Goal: Information Seeking & Learning: Find specific fact

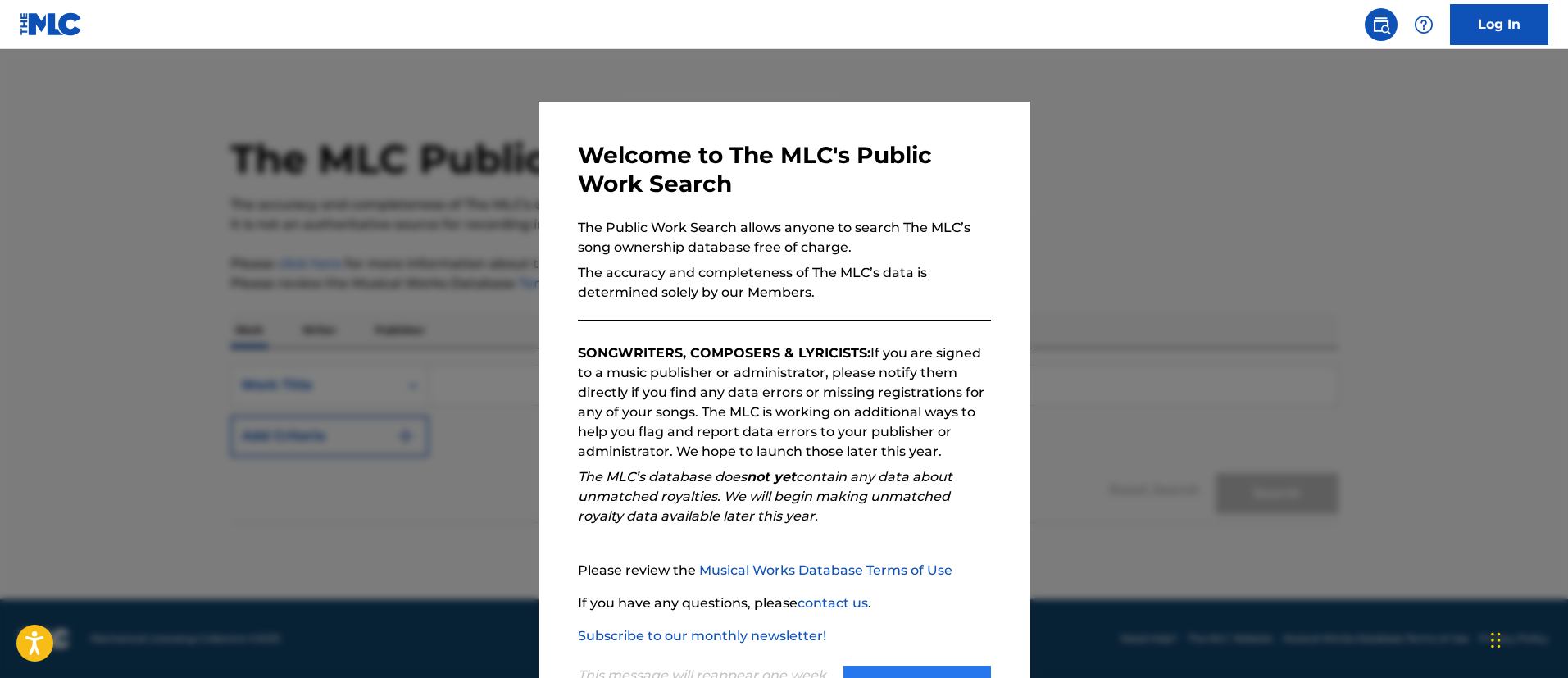
scroll to position [75, 0]
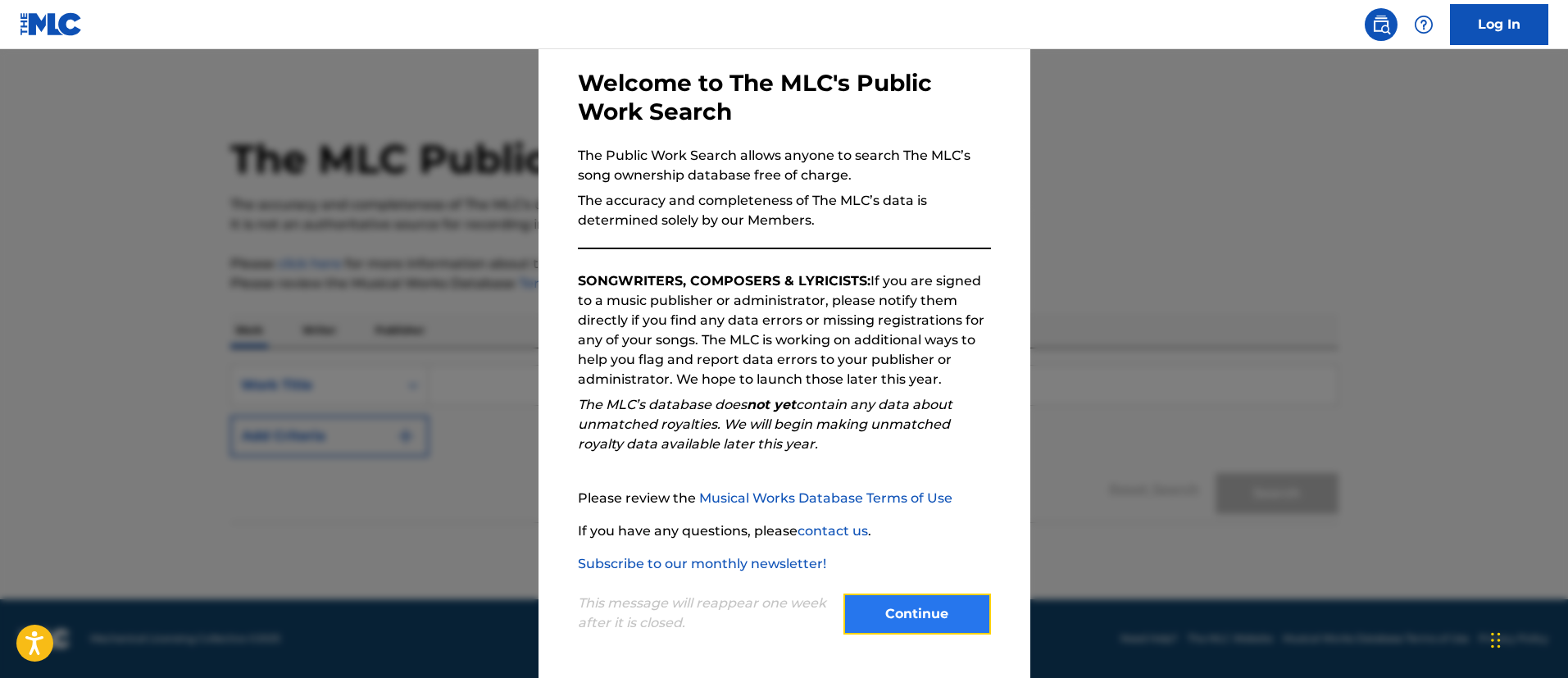
click at [939, 616] on button "Continue" at bounding box center [917, 613] width 147 height 41
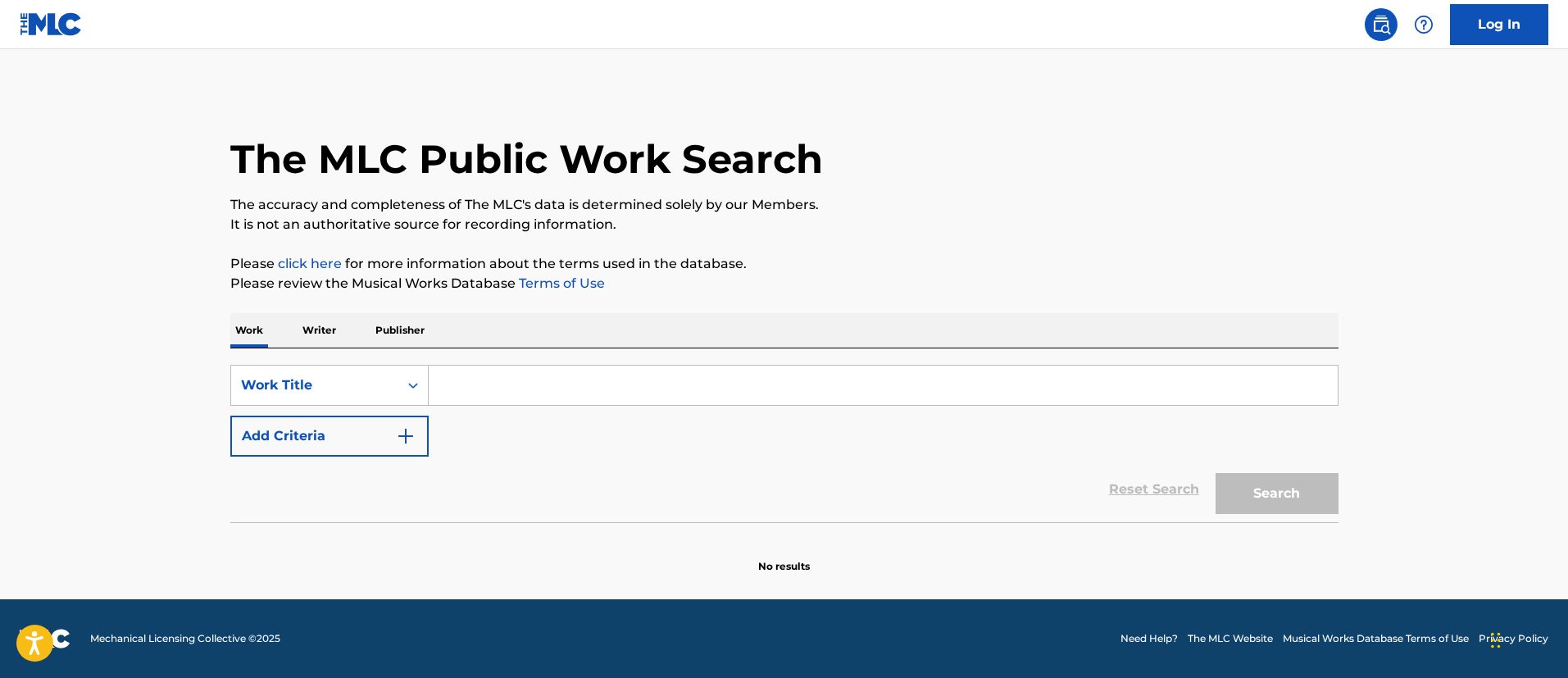
click at [631, 378] on input "Search Form" at bounding box center [883, 385] width 909 height 39
type input "Little Cuts"
click at [1215, 473] on button "Search" at bounding box center [1277, 493] width 123 height 41
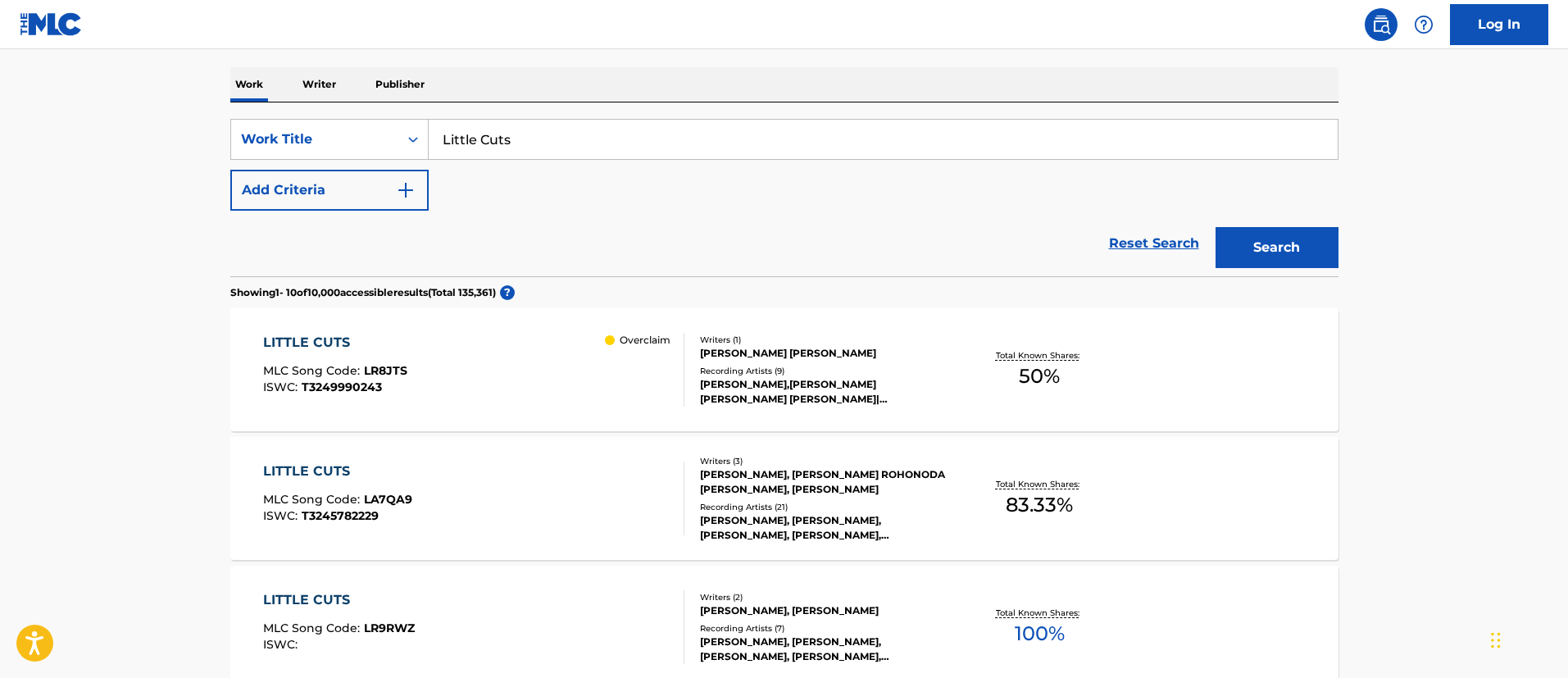
scroll to position [492, 0]
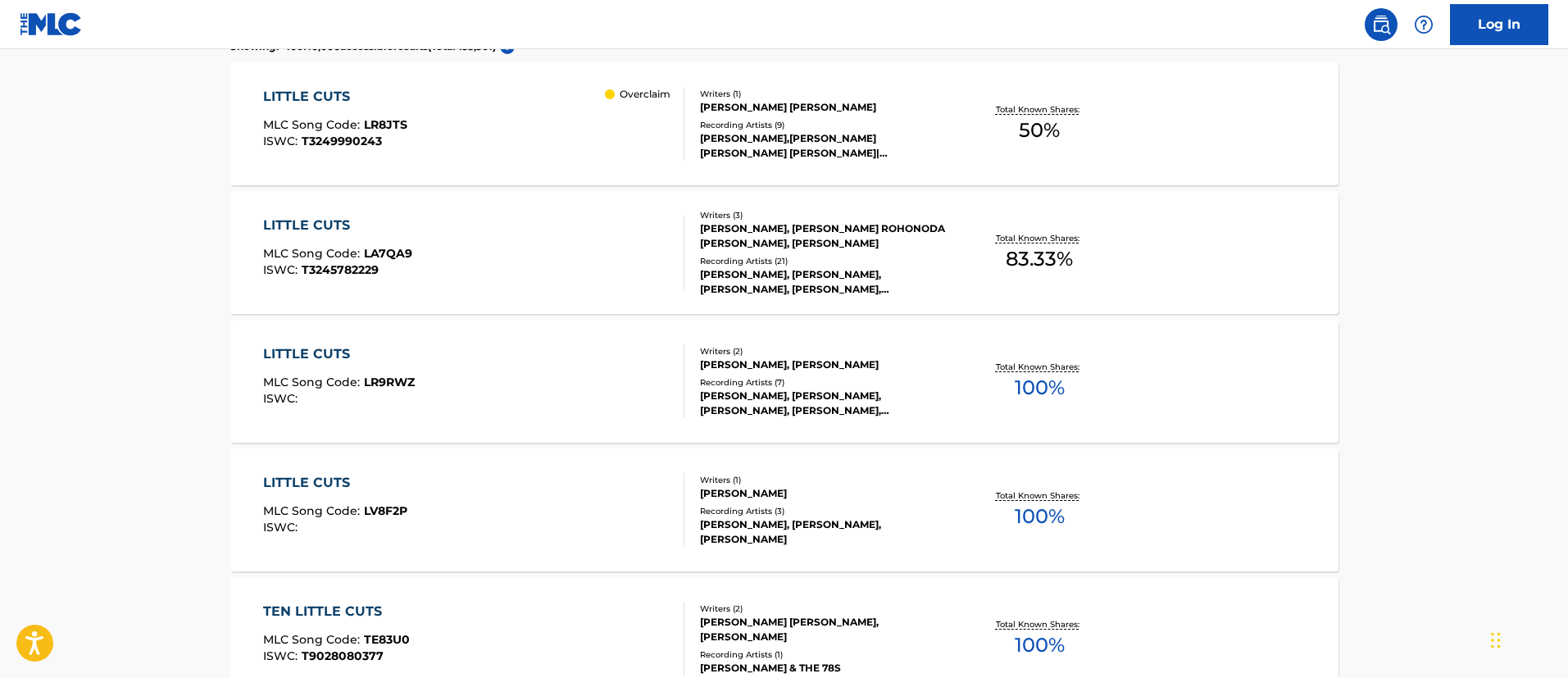
click at [485, 239] on div "LITTLE CUTS MLC Song Code : LA7QA9 ISWC : T3245782229" at bounding box center [473, 252] width 422 height 74
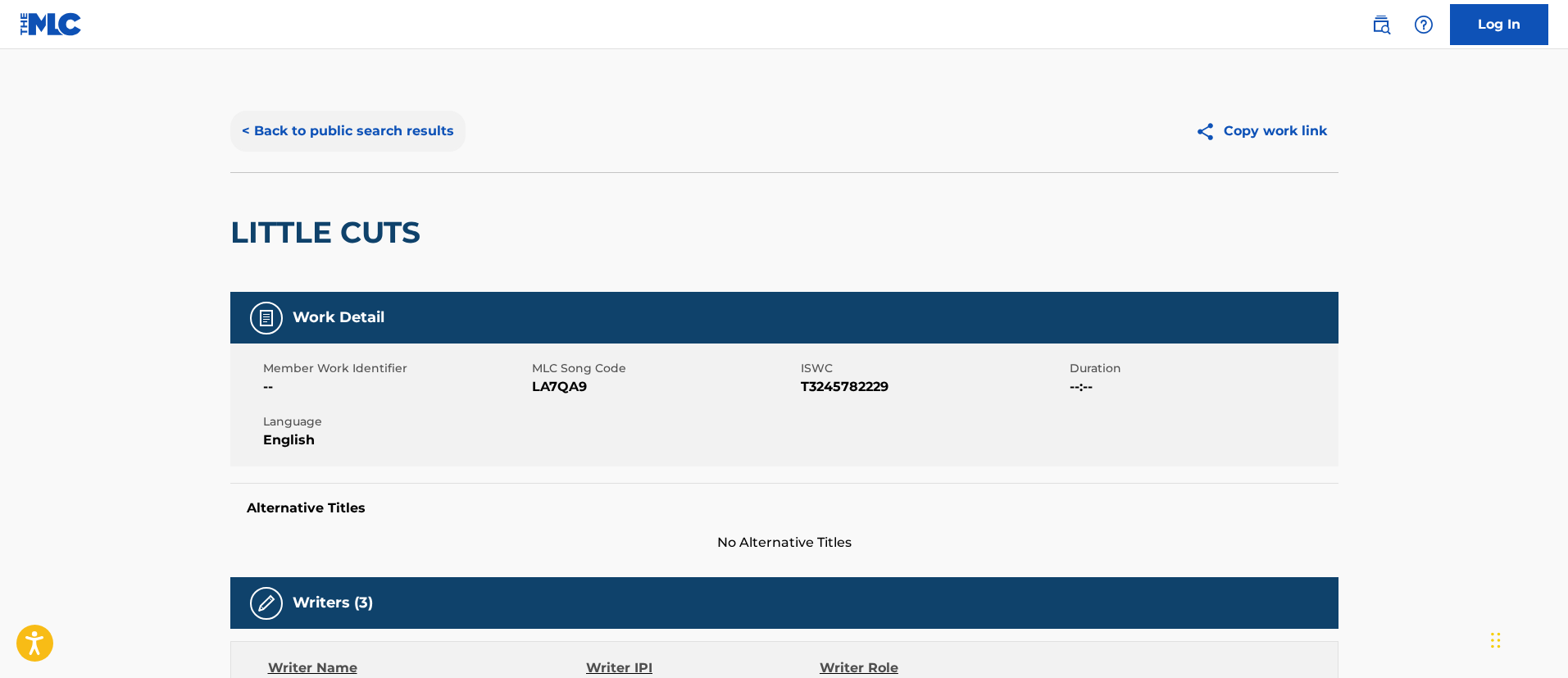
click at [309, 128] on button "< Back to public search results" at bounding box center [348, 131] width 235 height 41
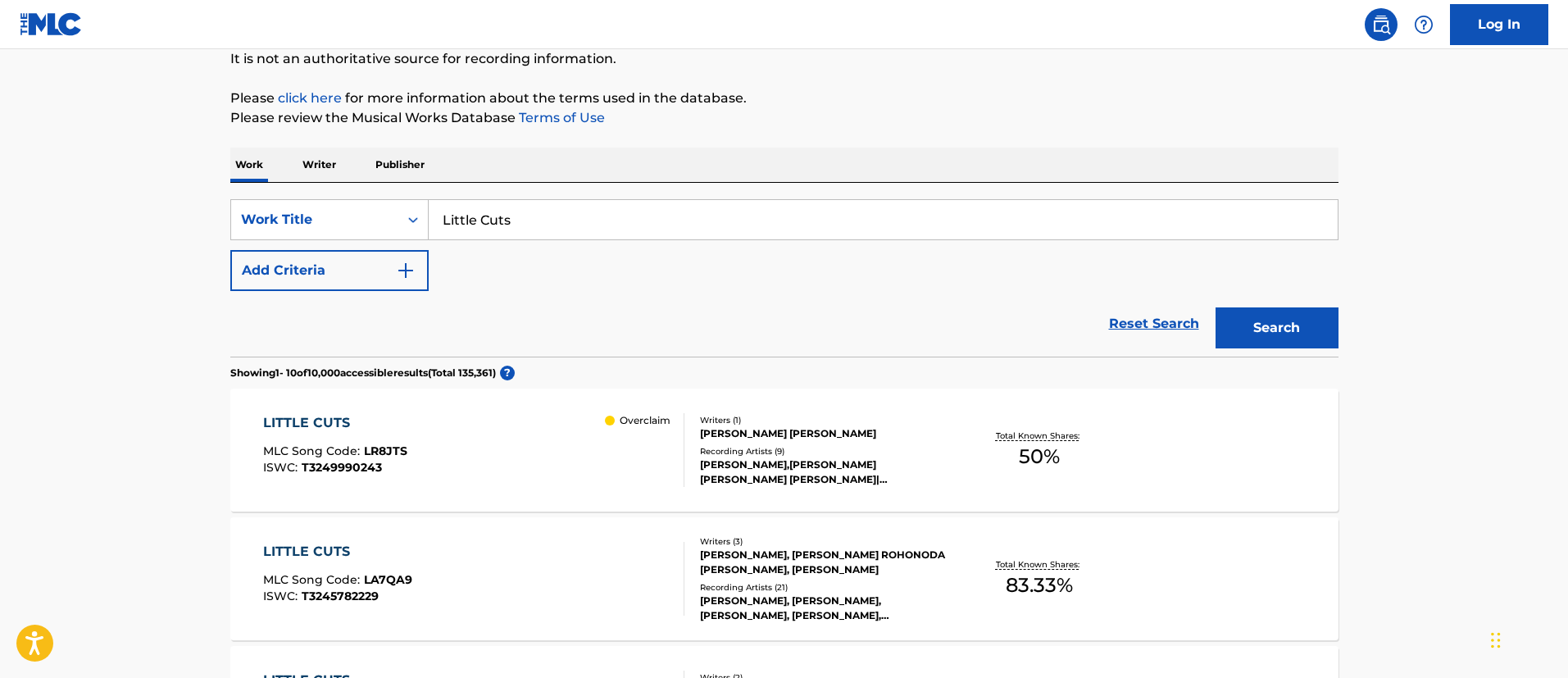
scroll to position [42, 0]
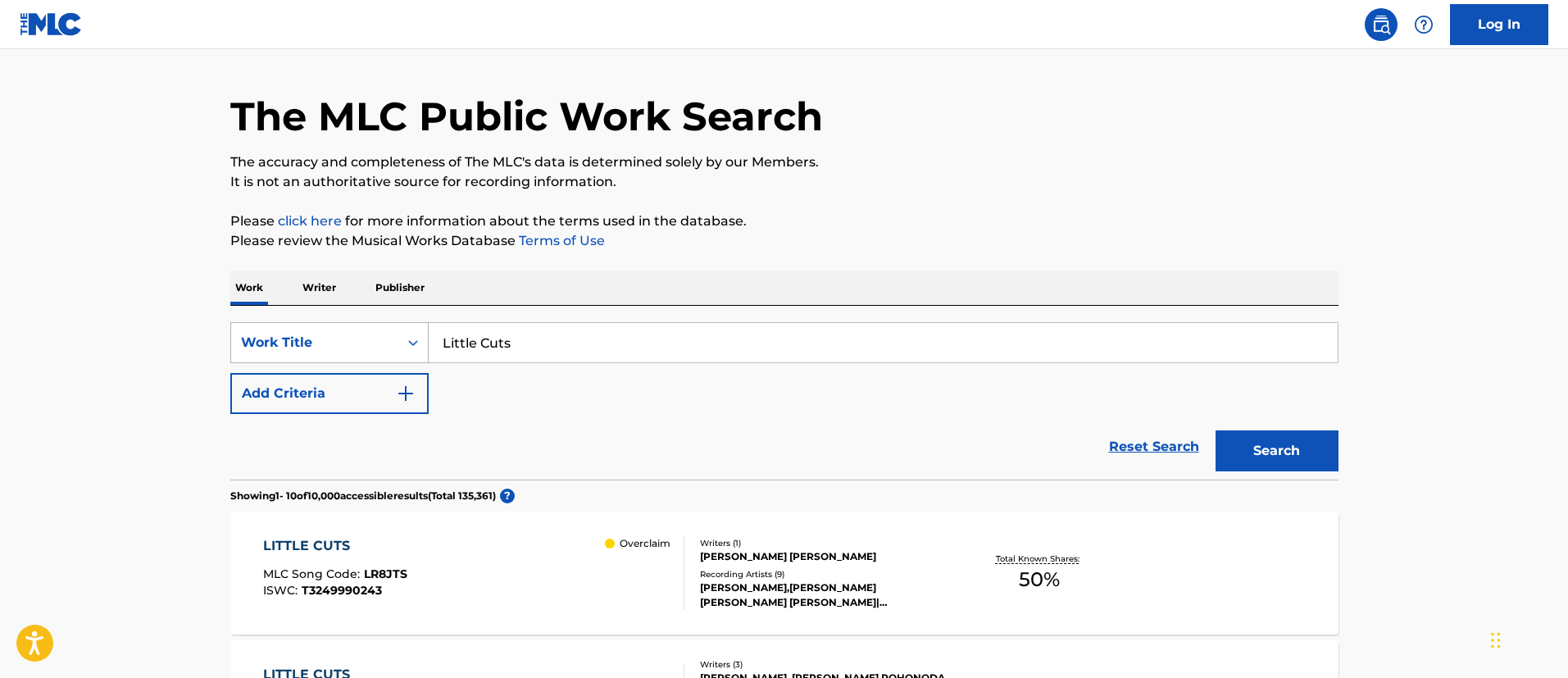
drag, startPoint x: 548, startPoint y: 334, endPoint x: 396, endPoint y: 334, distance: 152.0
click at [397, 337] on div "SearchWithCriteriadc95ae8c-e6d2-421e-a859-60faef9b9ff4 Work Title Little Cuts" at bounding box center [784, 342] width 1108 height 41
type input "Timespent"
click at [1215, 430] on button "Search" at bounding box center [1277, 450] width 123 height 41
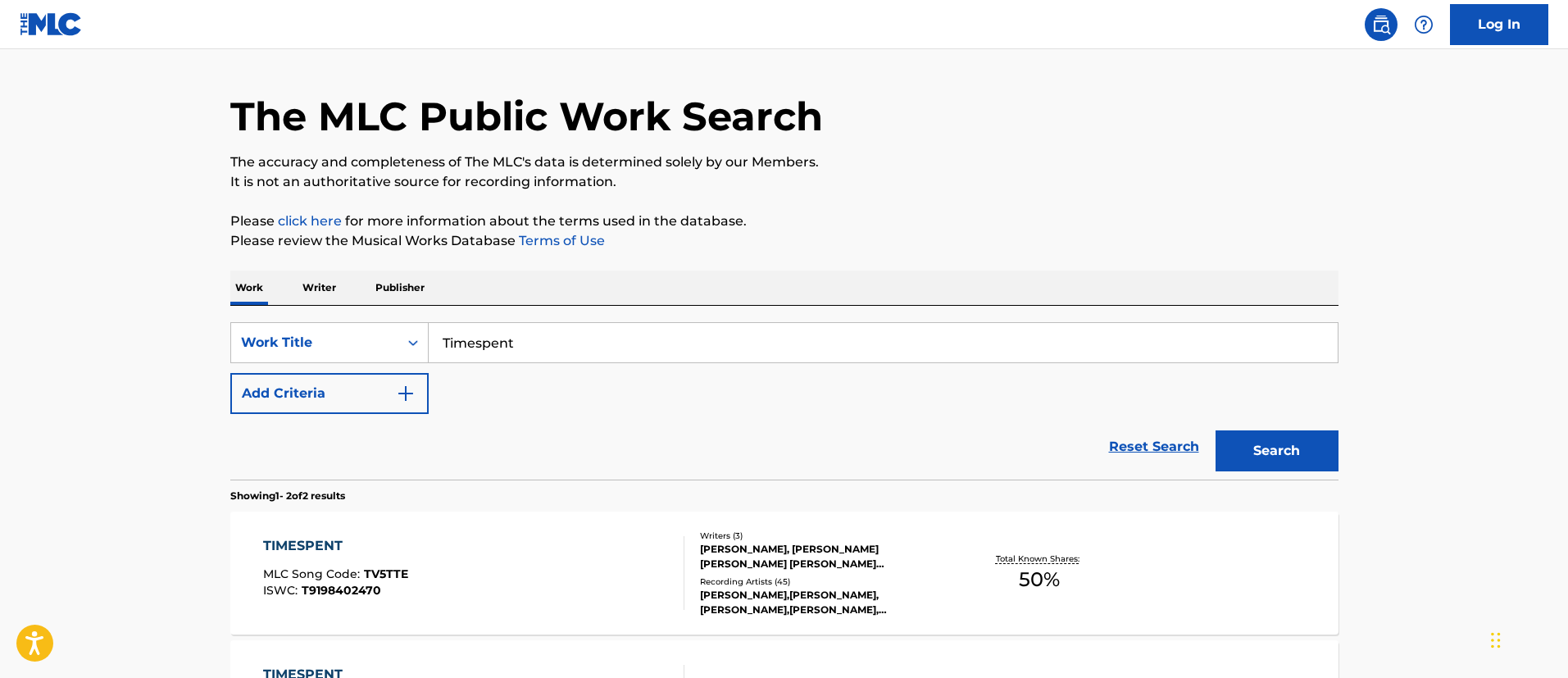
scroll to position [289, 0]
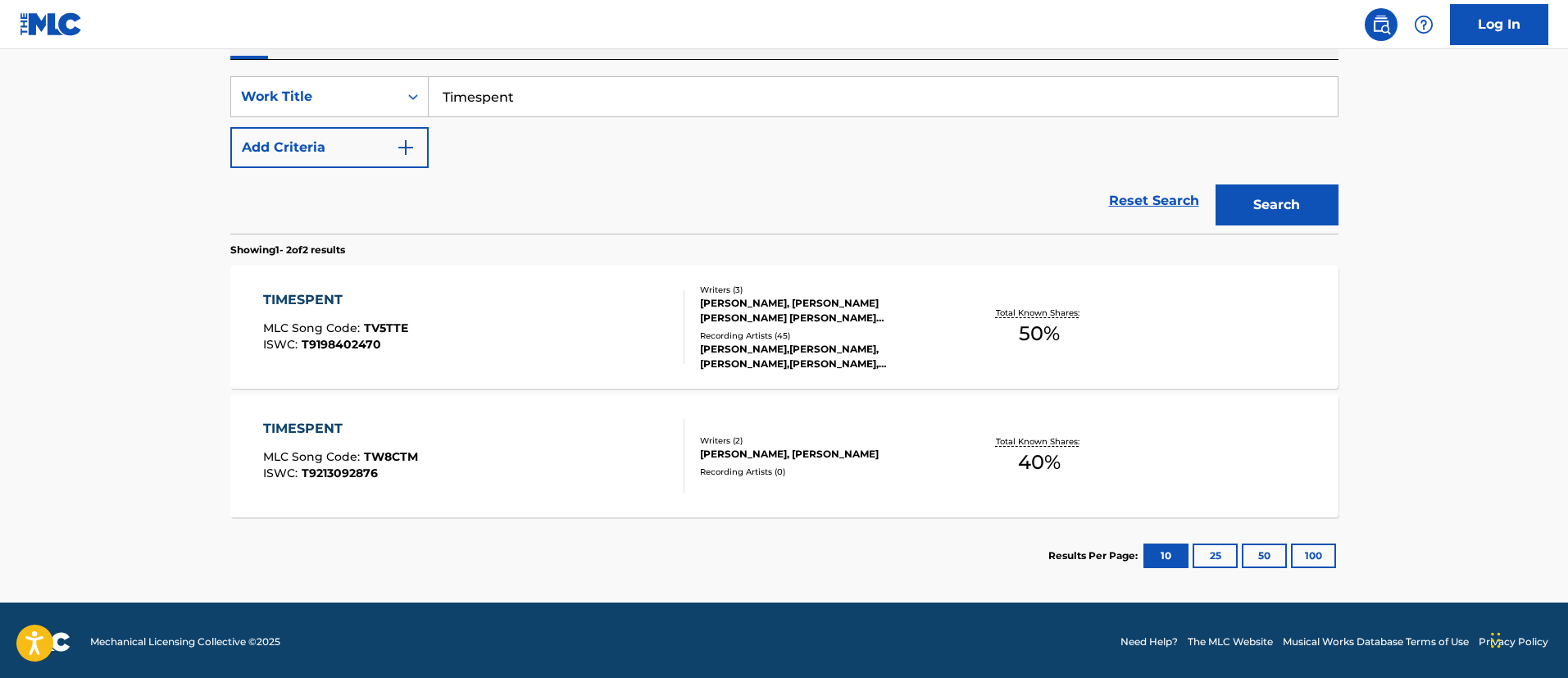
click at [446, 317] on div "TIMESPENT MLC Song Code : TV5TTE ISWC : T9198402470" at bounding box center [473, 327] width 422 height 74
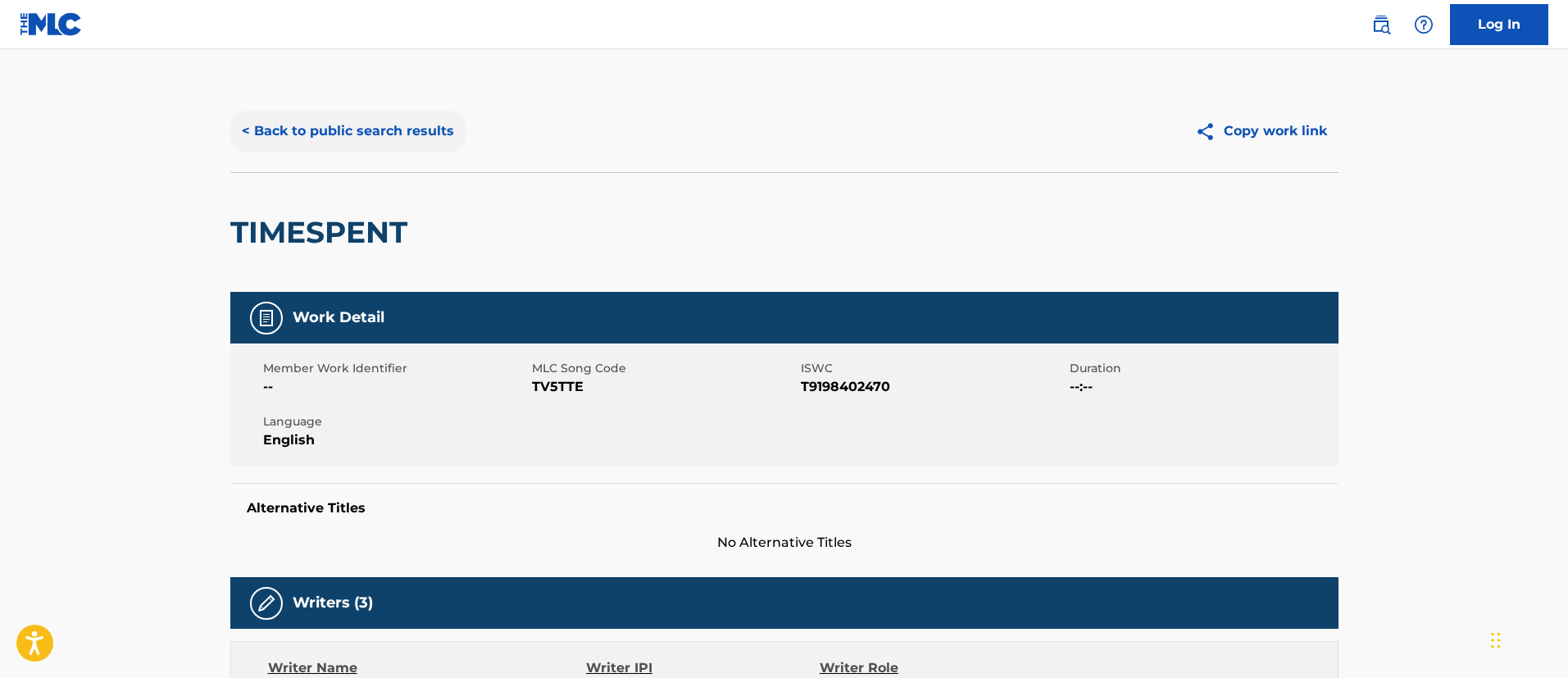
click at [431, 127] on button "< Back to public search results" at bounding box center [348, 131] width 235 height 41
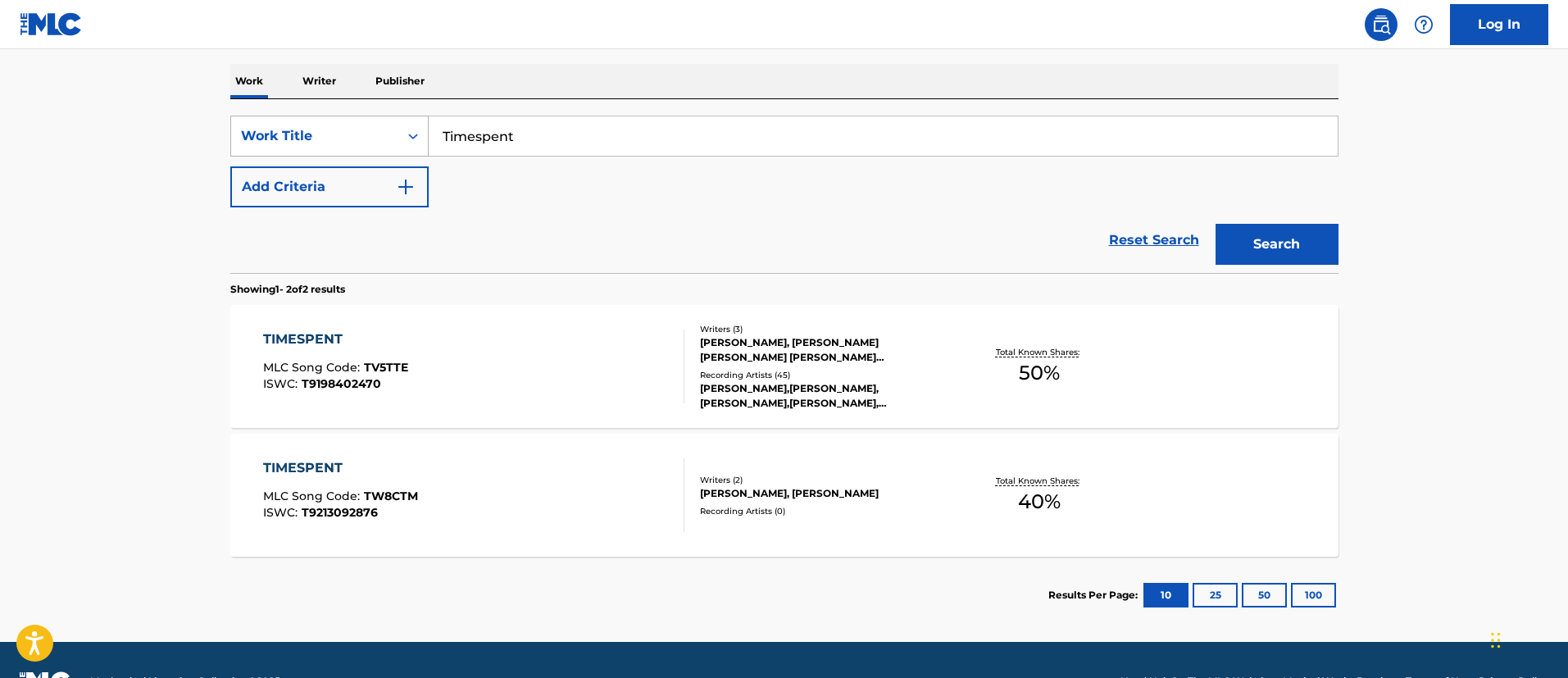
drag, startPoint x: 648, startPoint y: 147, endPoint x: 394, endPoint y: 134, distance: 254.3
click at [394, 134] on div "SearchWithCriteriadc95ae8c-e6d2-421e-a859-60faef9b9ff4 Work Title Timespent" at bounding box center [784, 136] width 1108 height 41
paste input "MYSTIC LOVER [PERSON_NAME] REMIX"
type input "MYSTIC LOVER [PERSON_NAME] REMIX"
click at [1301, 254] on button "Search" at bounding box center [1277, 244] width 123 height 41
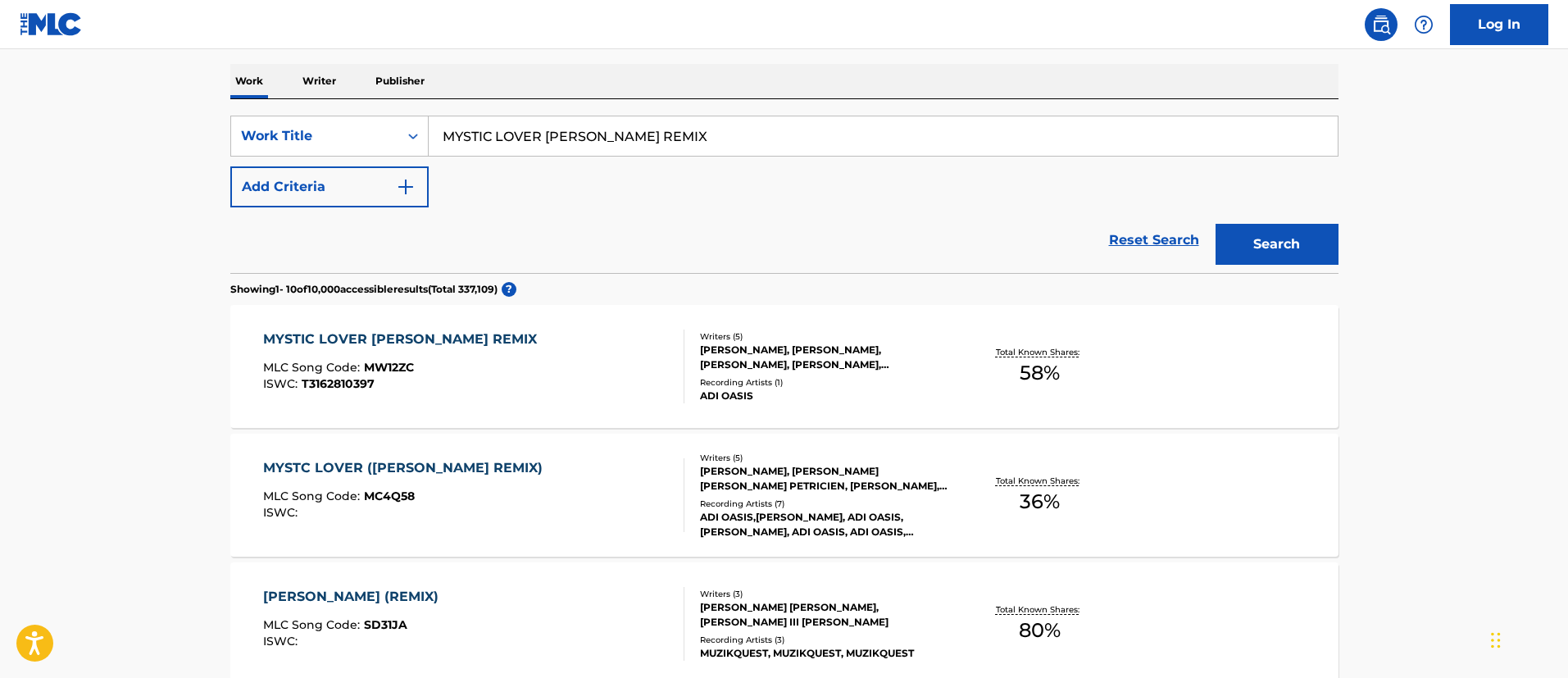
click at [451, 347] on div "MYSTIC LOVER [PERSON_NAME] REMIX" at bounding box center [403, 339] width 282 height 20
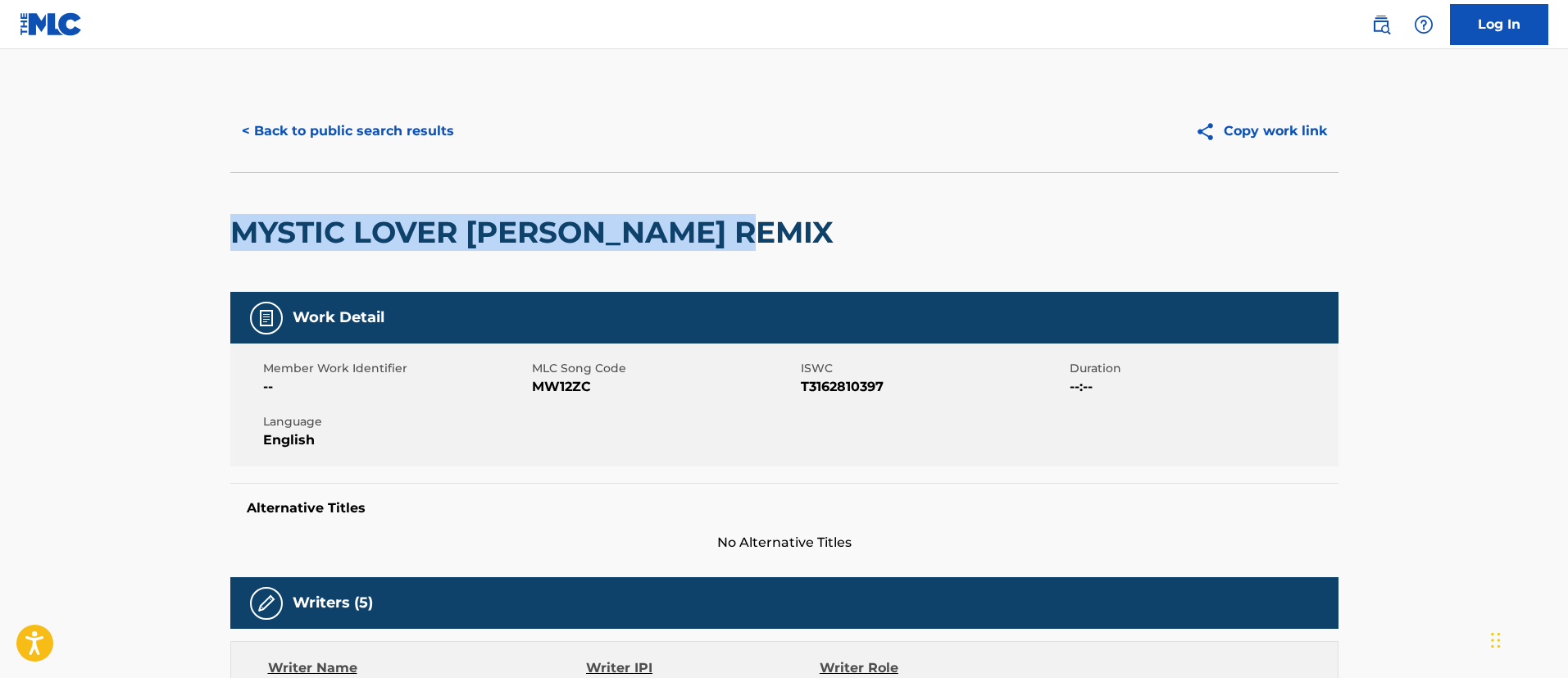
drag, startPoint x: 213, startPoint y: 225, endPoint x: 790, endPoint y: 221, distance: 577.0
click at [439, 130] on button "< Back to public search results" at bounding box center [348, 131] width 235 height 41
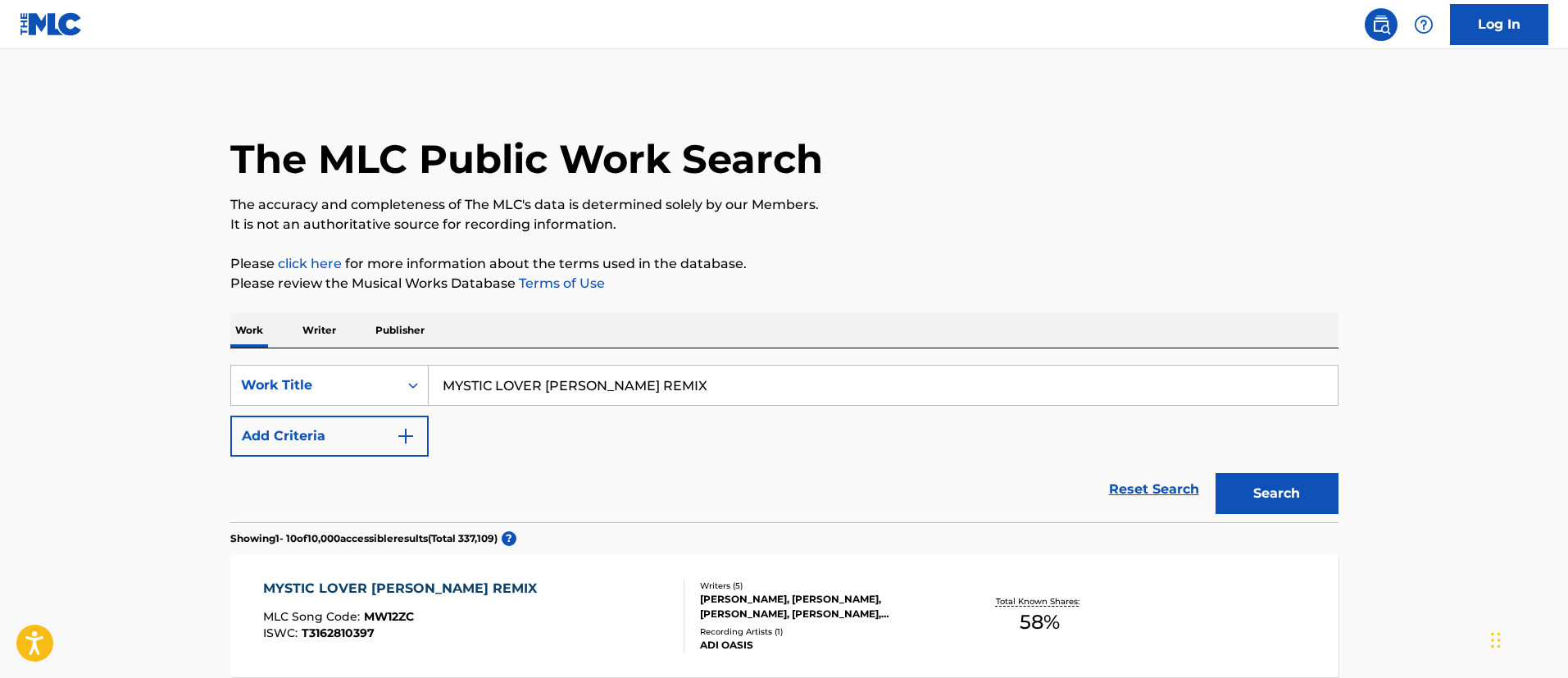
scroll to position [250, 0]
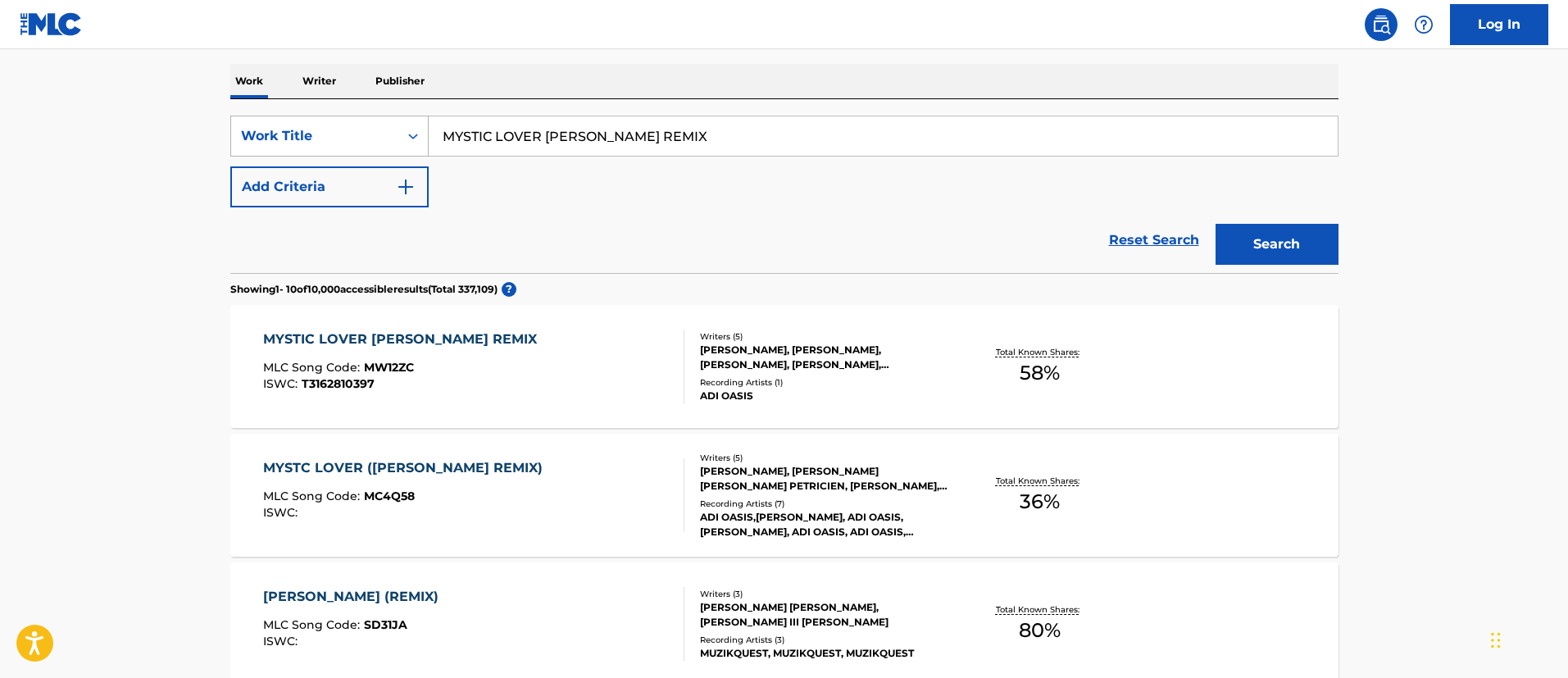
drag, startPoint x: 744, startPoint y: 141, endPoint x: 393, endPoint y: 144, distance: 351.0
click at [393, 144] on div "SearchWithCriteriadc95ae8c-e6d2-421e-a859-60faef9b9ff4 Work Title MYSTIC LOVER …" at bounding box center [784, 136] width 1108 height 41
paste input "MEMBERS OF [MEDICAL_DATA]"
type input "MEMBERS OF [MEDICAL_DATA]"
click at [1270, 247] on button "Search" at bounding box center [1277, 244] width 123 height 41
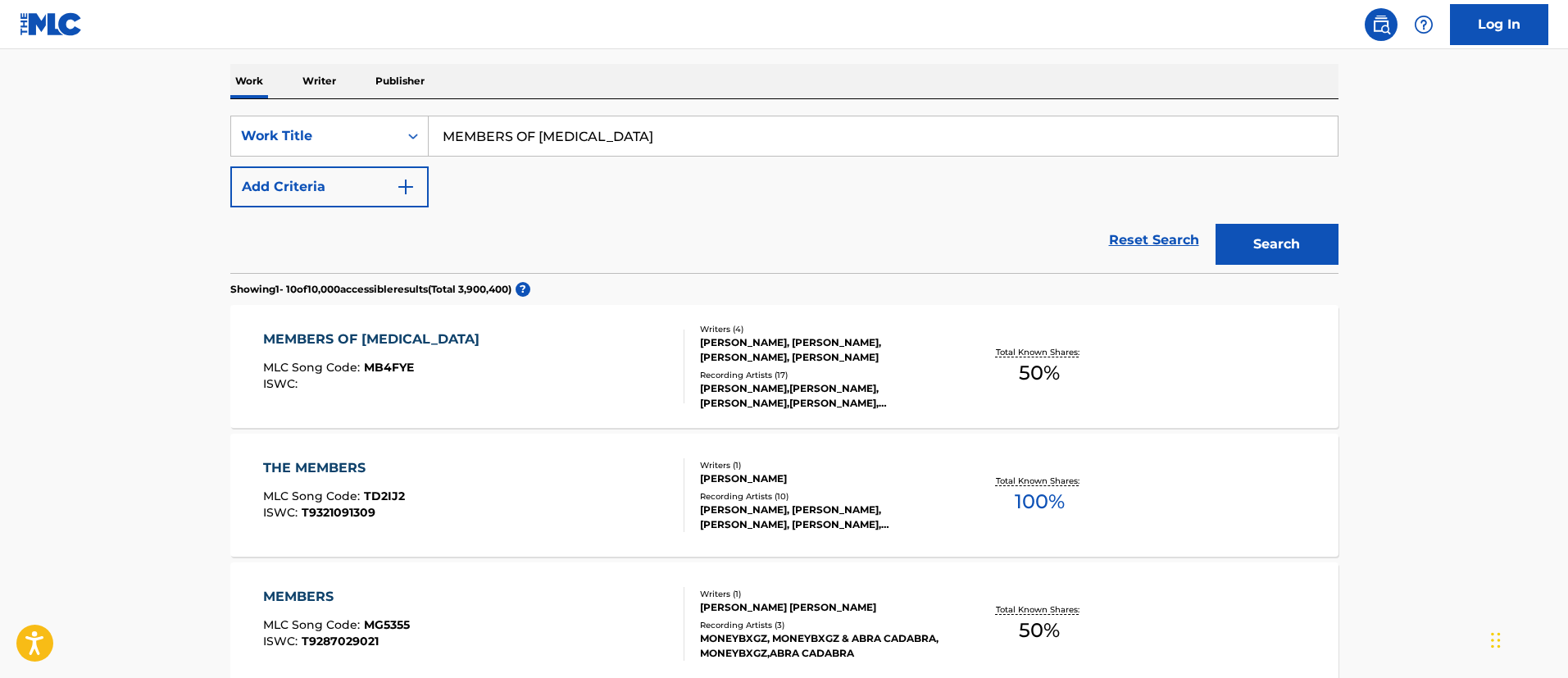
click at [420, 351] on div "MEMBERS OF [MEDICAL_DATA] MLC Song Code : MB4FYE ISWC :" at bounding box center [375, 366] width 225 height 74
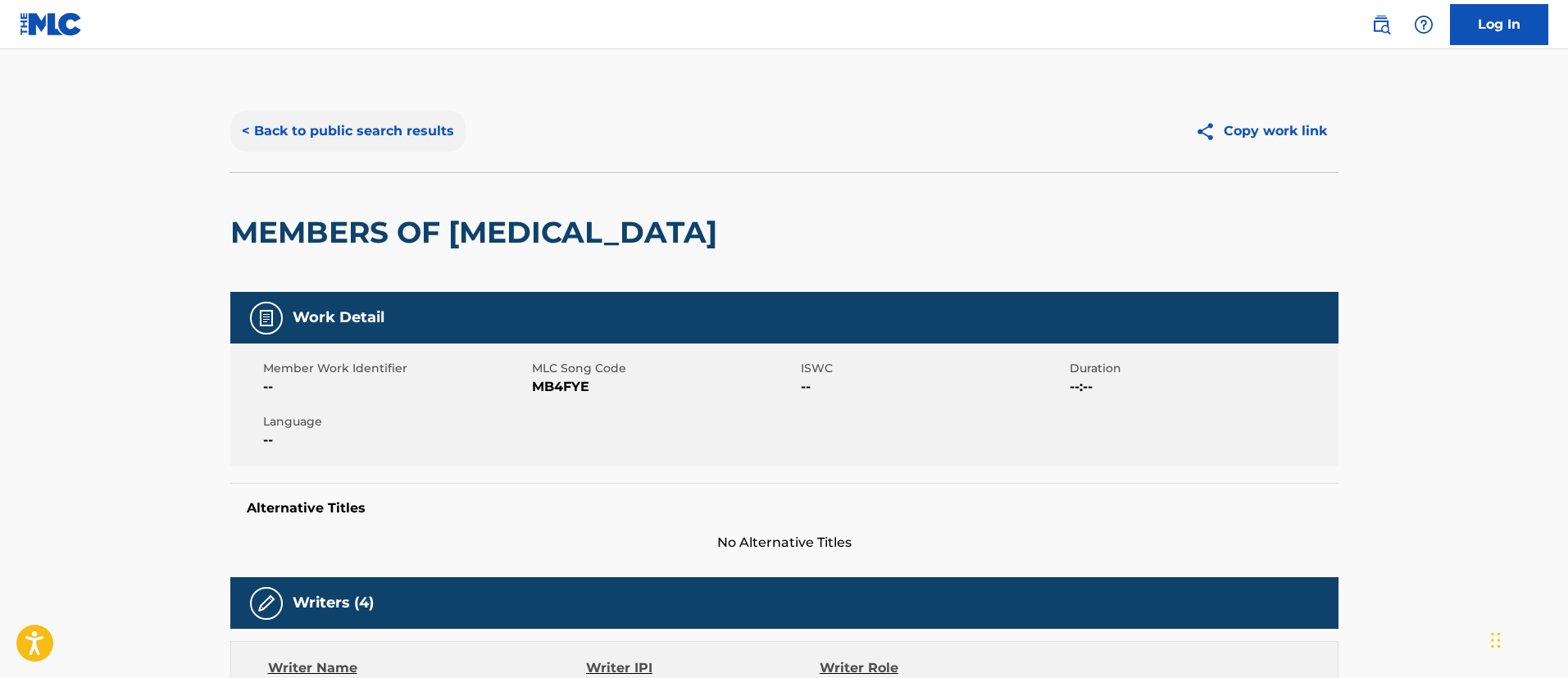
click at [392, 121] on button "< Back to public search results" at bounding box center [348, 131] width 235 height 41
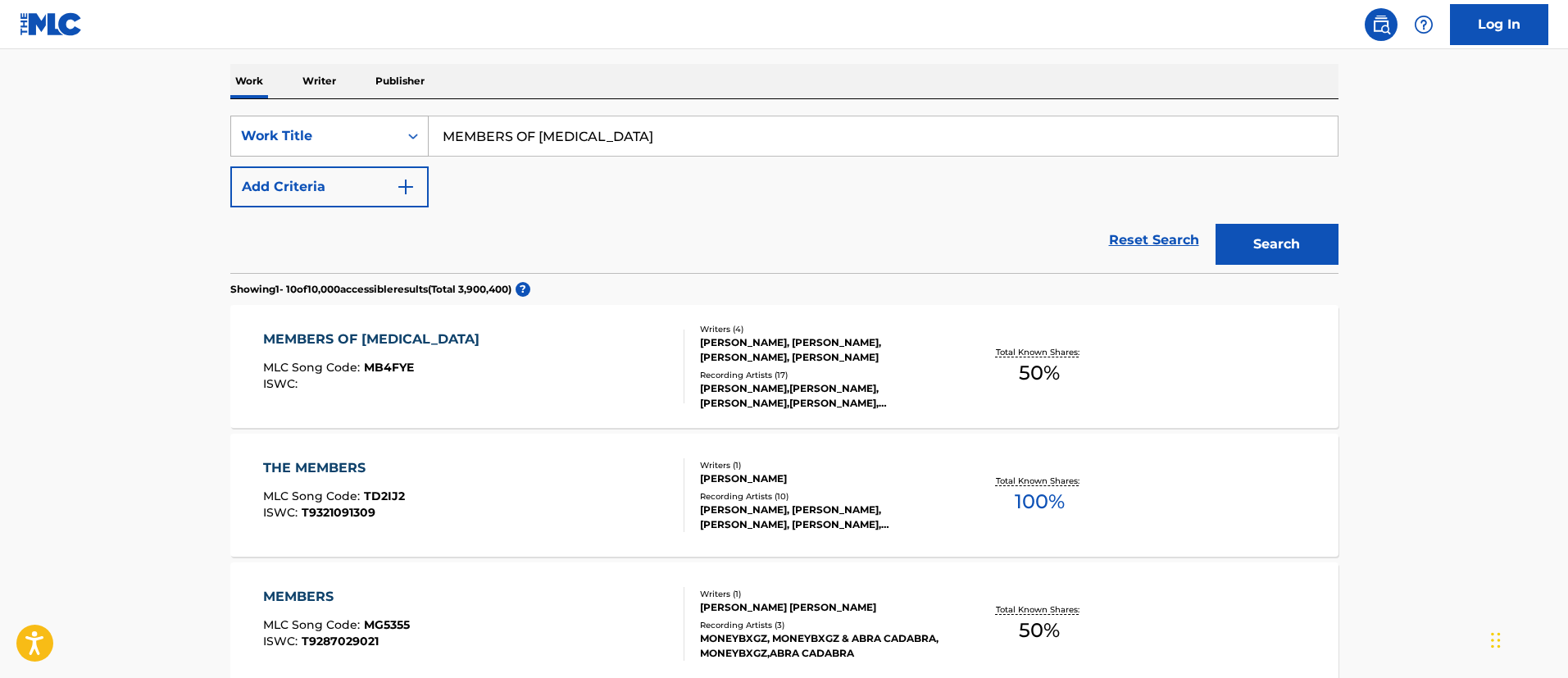
click at [349, 129] on div "Work Title" at bounding box center [314, 136] width 147 height 20
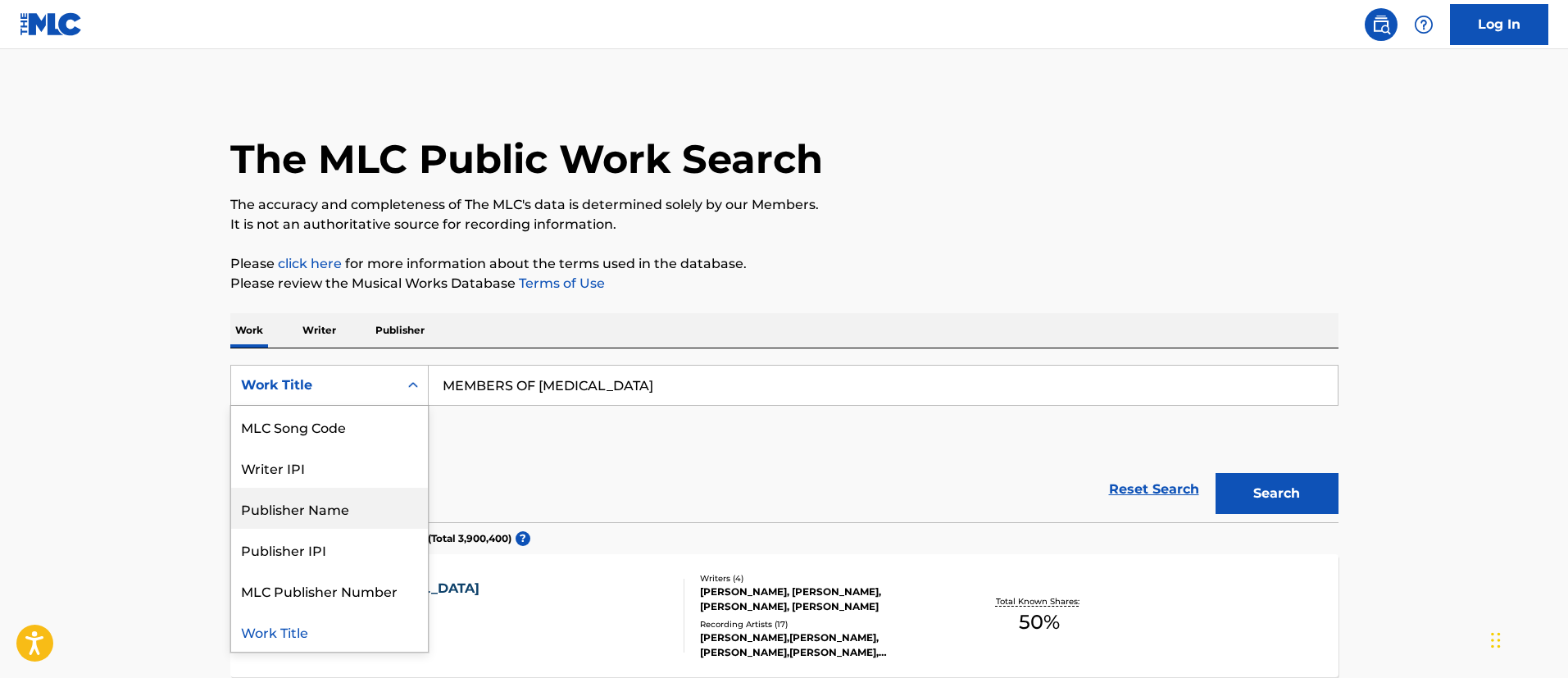
scroll to position [0, 0]
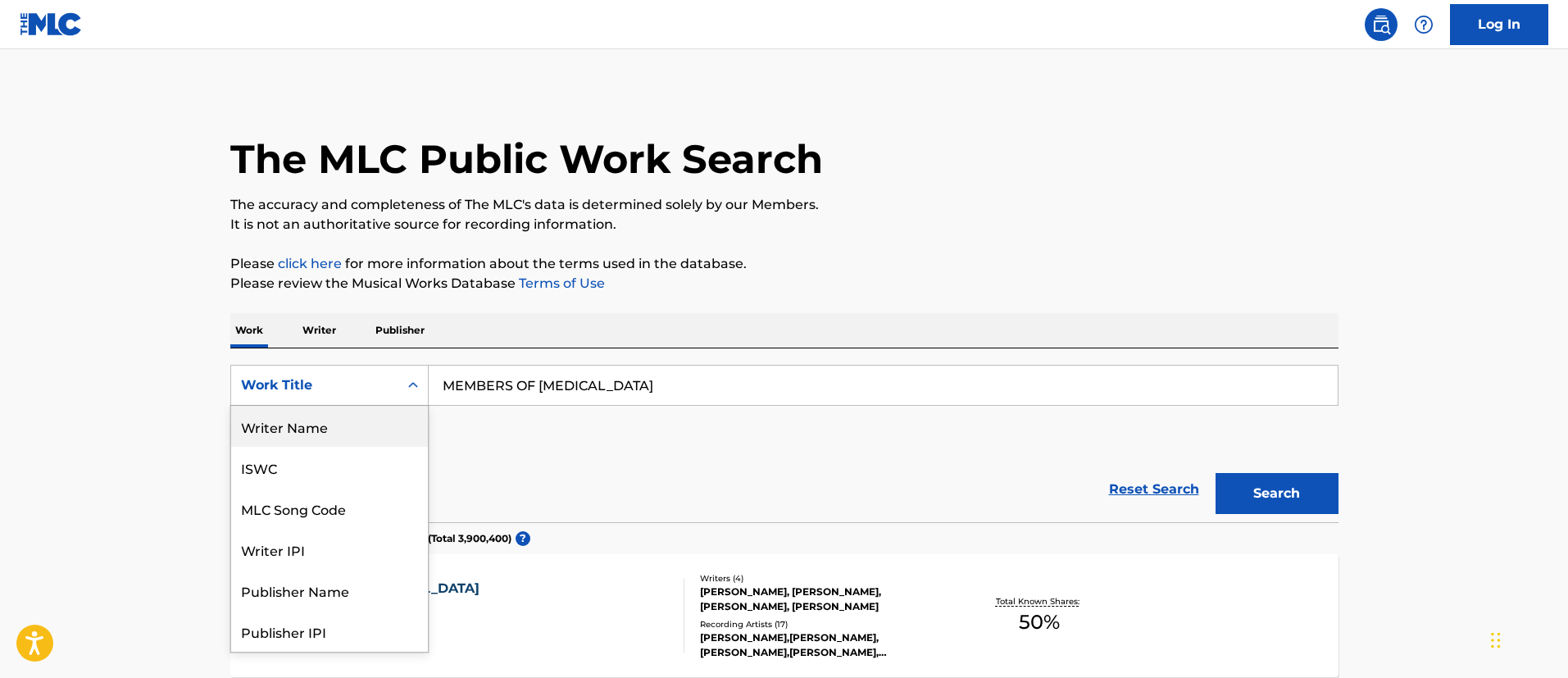
click at [319, 423] on div "Writer Name" at bounding box center [329, 426] width 197 height 41
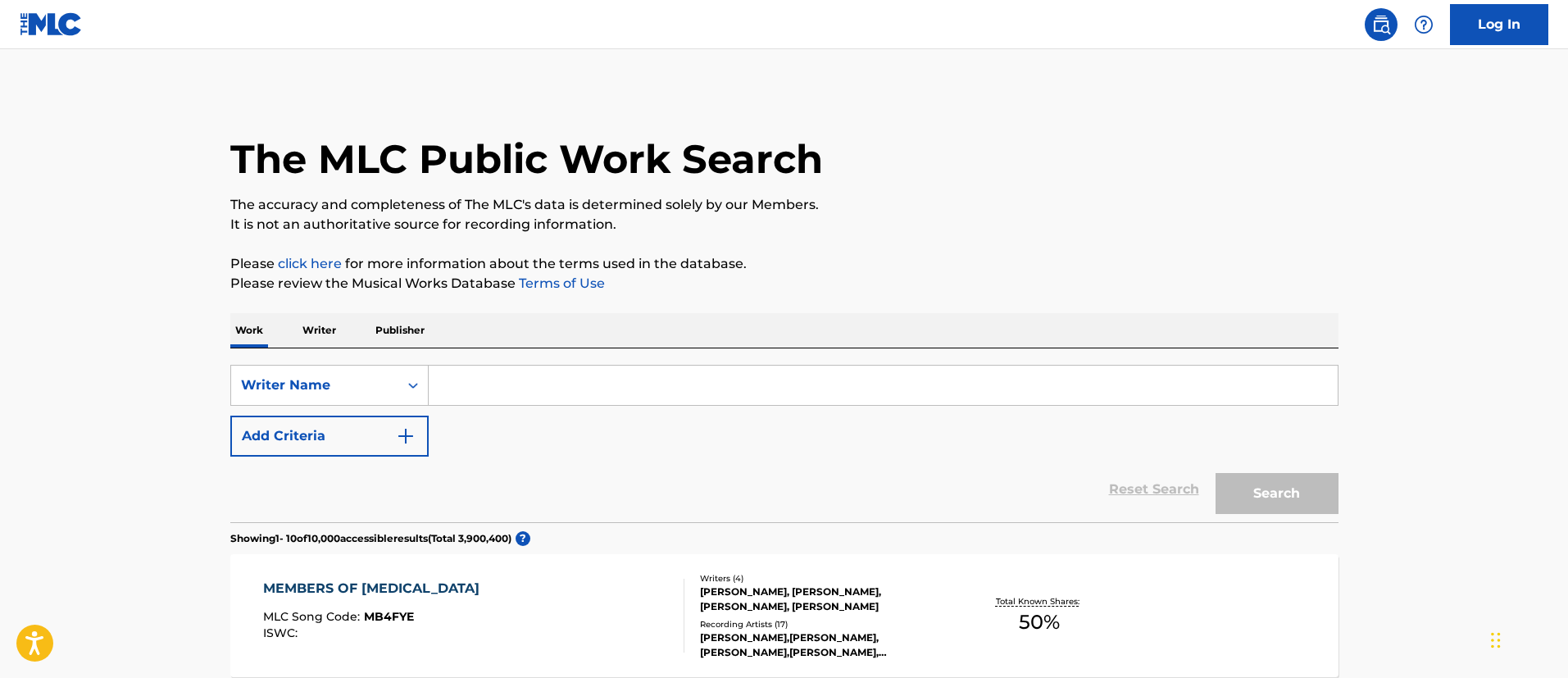
click at [568, 388] on input "Search Form" at bounding box center [883, 385] width 909 height 39
type input "[PERSON_NAME]"
click at [1215, 473] on button "Search" at bounding box center [1277, 493] width 123 height 41
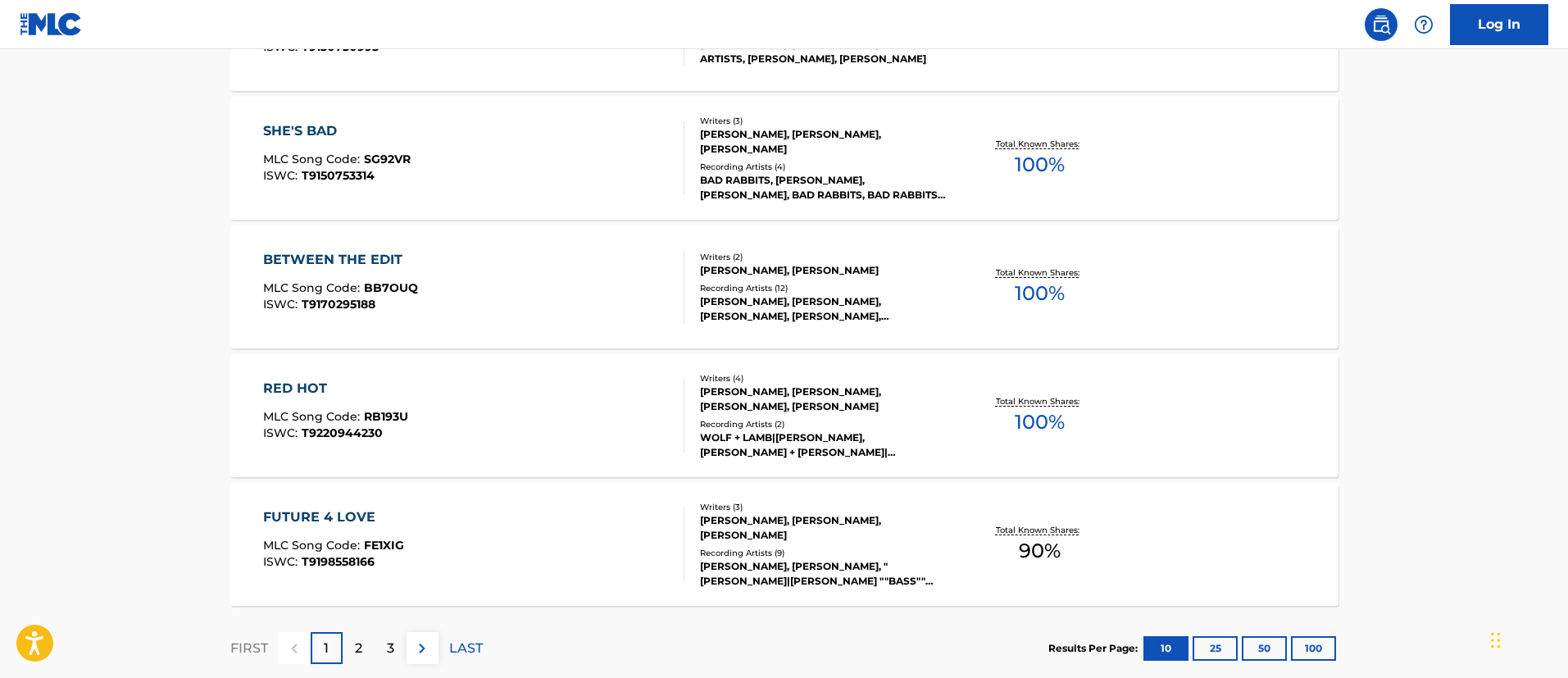
scroll to position [1329, 0]
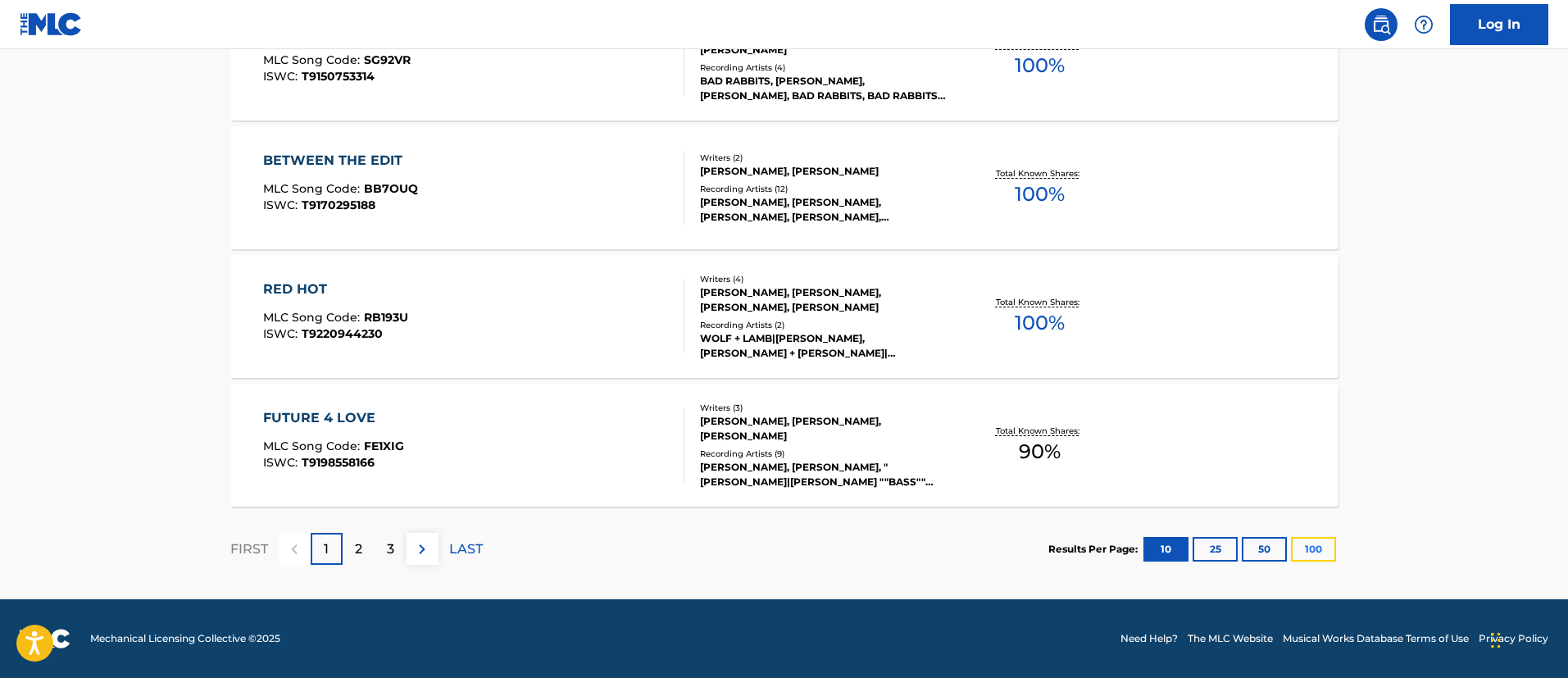
click at [1326, 547] on button "100" at bounding box center [1313, 549] width 45 height 25
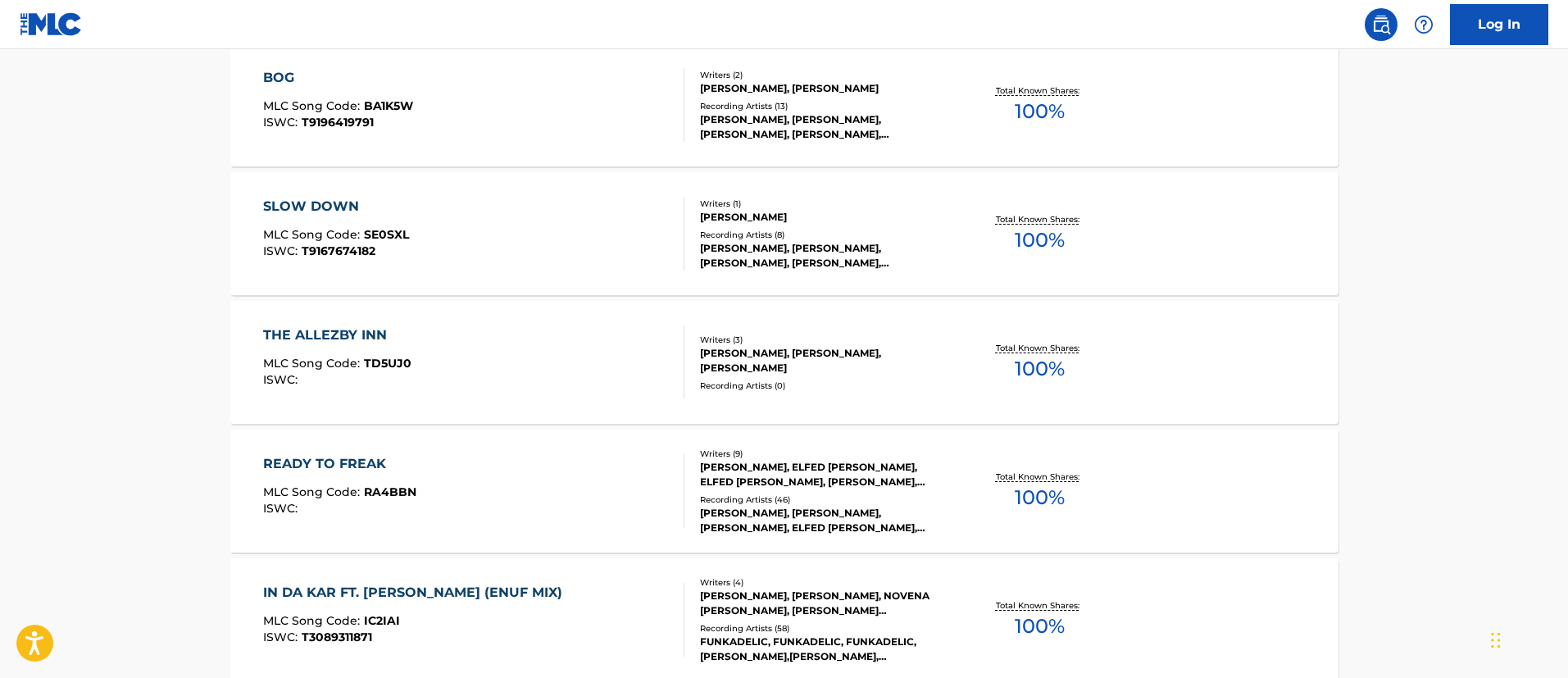
scroll to position [2681, 0]
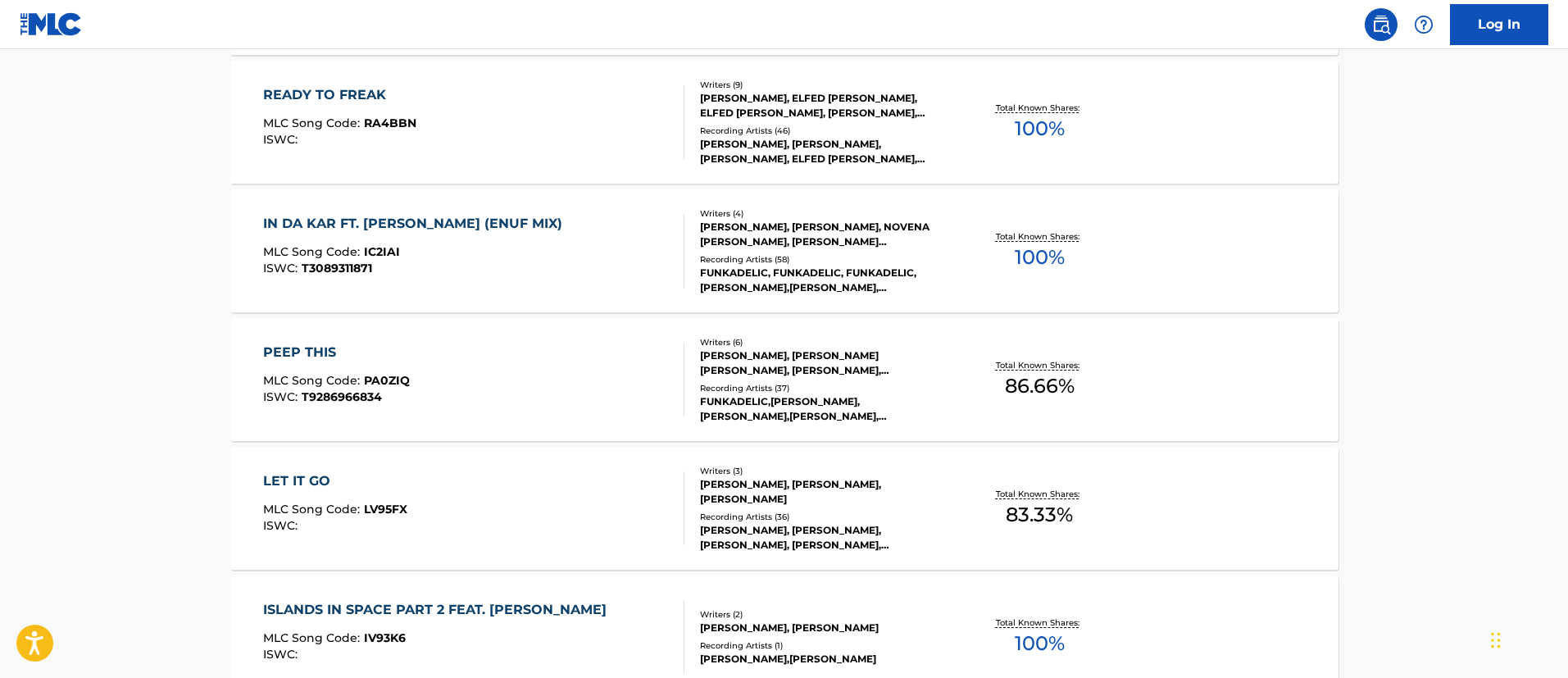
click at [503, 380] on div "PEEP THIS MLC Song Code : PA0ZIQ ISWC : T9286966834" at bounding box center [473, 379] width 422 height 74
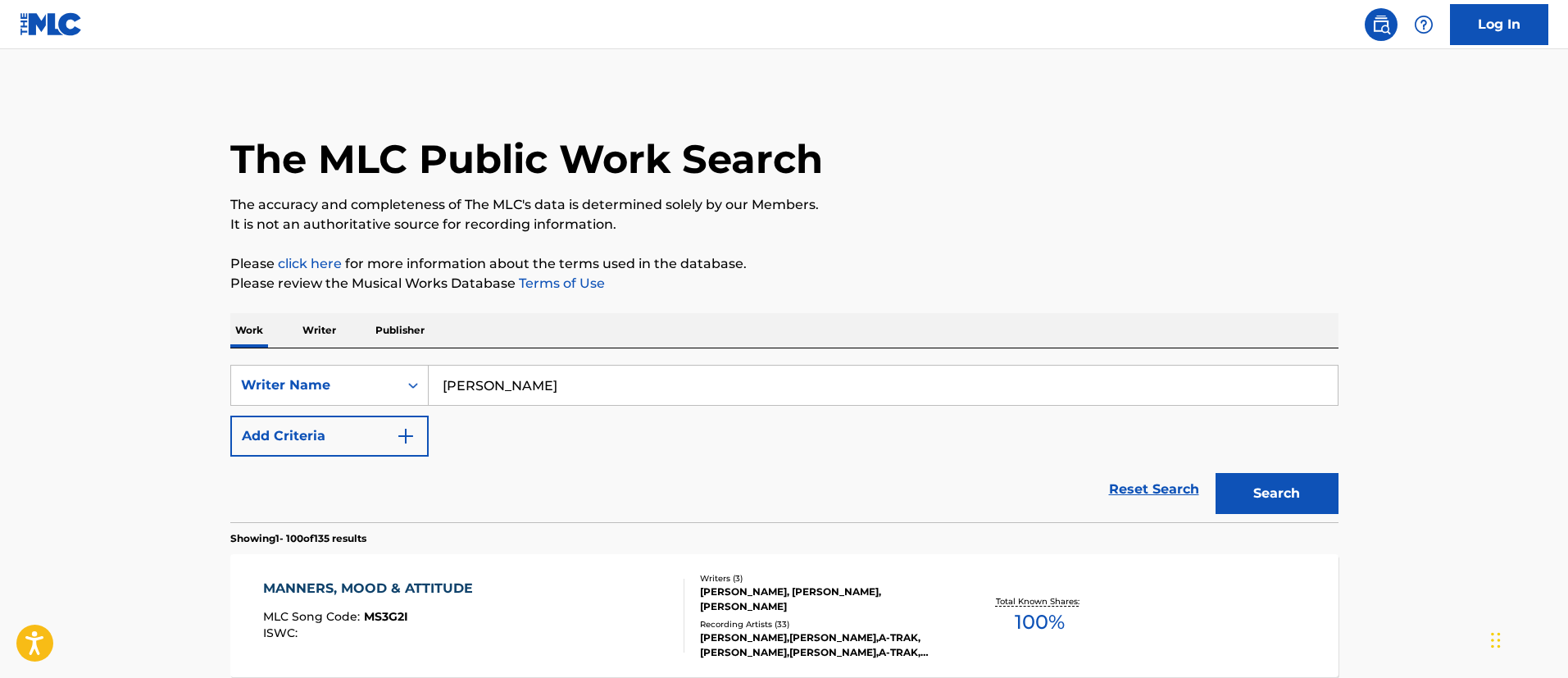
scroll to position [2724, 0]
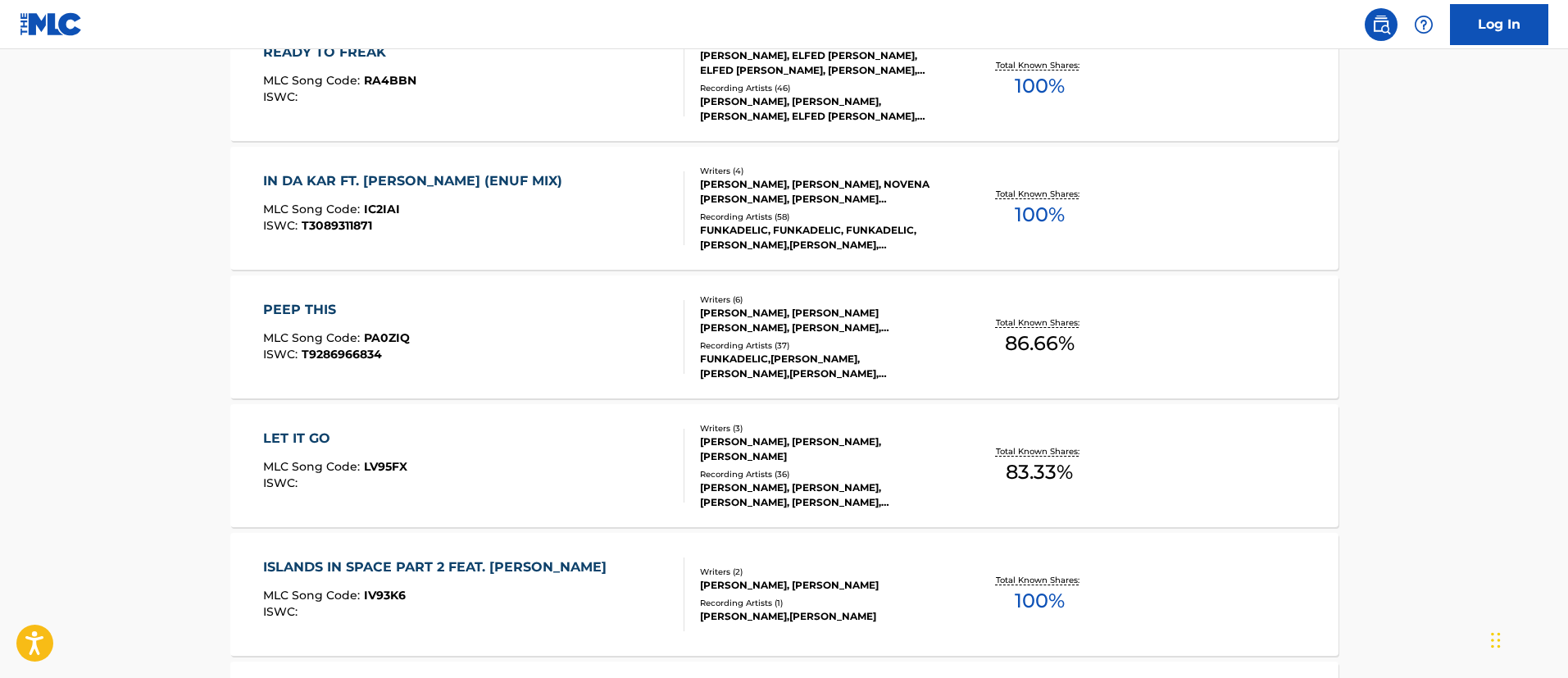
click at [432, 437] on div "LET IT GO MLC Song Code : LV95FX ISWC :" at bounding box center [473, 465] width 422 height 74
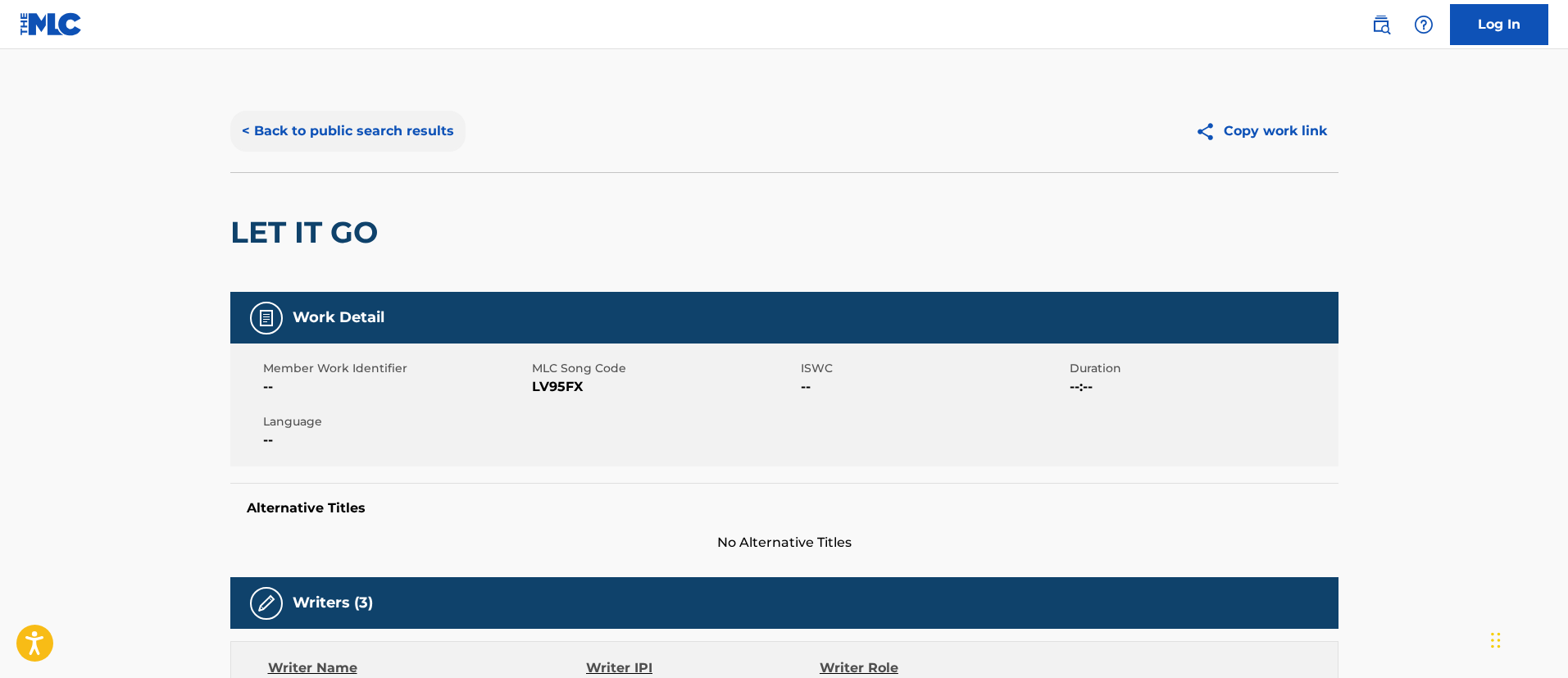
click at [391, 124] on button "< Back to public search results" at bounding box center [348, 131] width 235 height 41
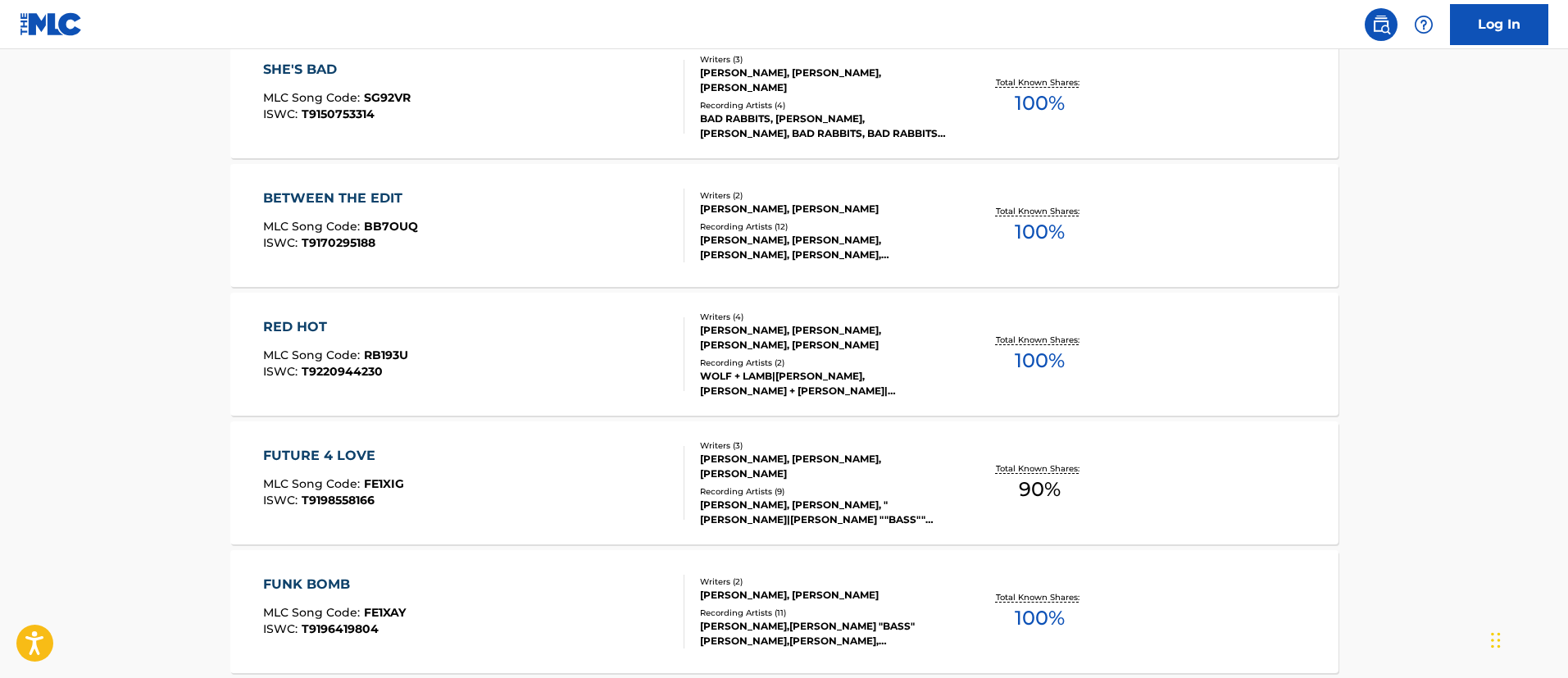
scroll to position [1537, 0]
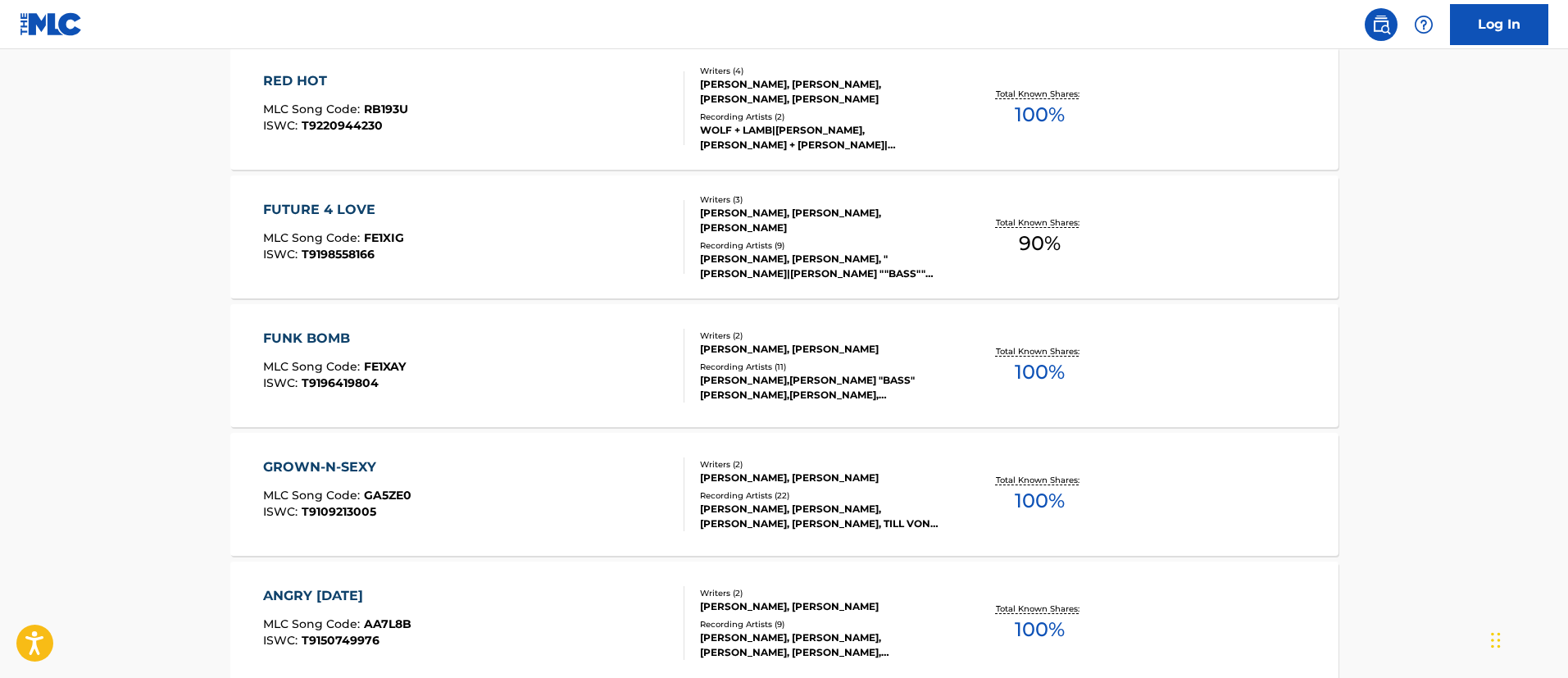
click at [870, 237] on div "Writers ( 3 ) [PERSON_NAME], [PERSON_NAME], [PERSON_NAME] Recording Artists ( 9…" at bounding box center [816, 237] width 263 height 87
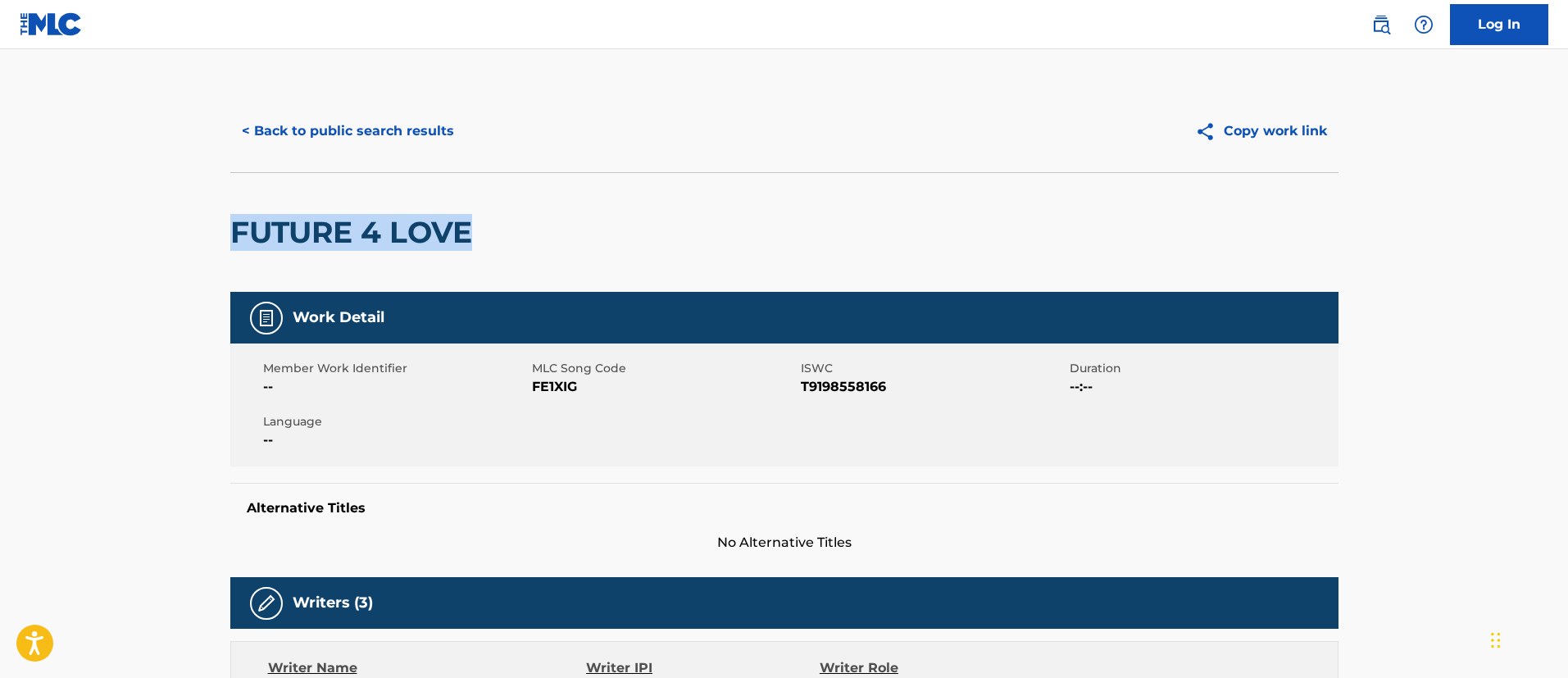
drag, startPoint x: 539, startPoint y: 237, endPoint x: 220, endPoint y: 226, distance: 319.2
copy h2 "FUTURE 4 LOVE"
click at [337, 133] on button "< Back to public search results" at bounding box center [348, 131] width 235 height 41
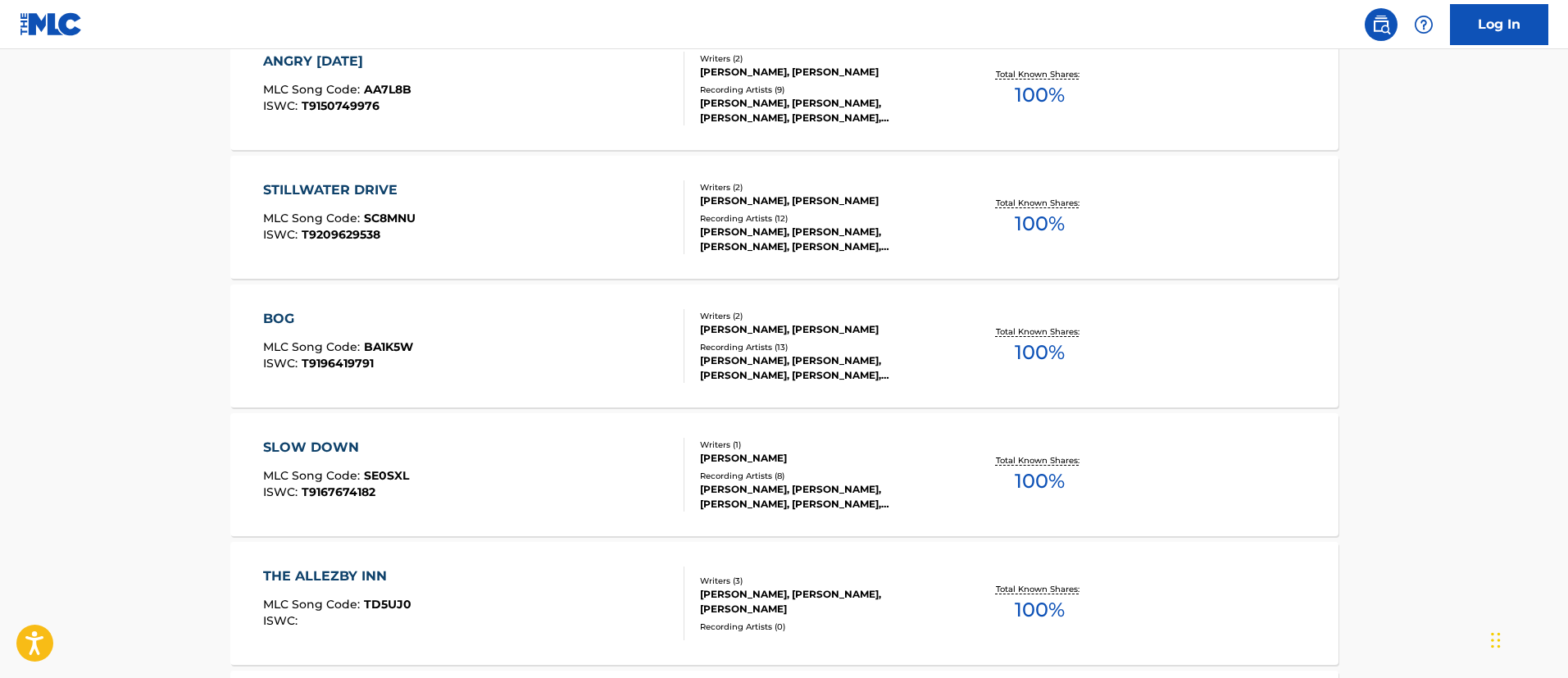
scroll to position [1580, 0]
